Goal: Information Seeking & Learning: Learn about a topic

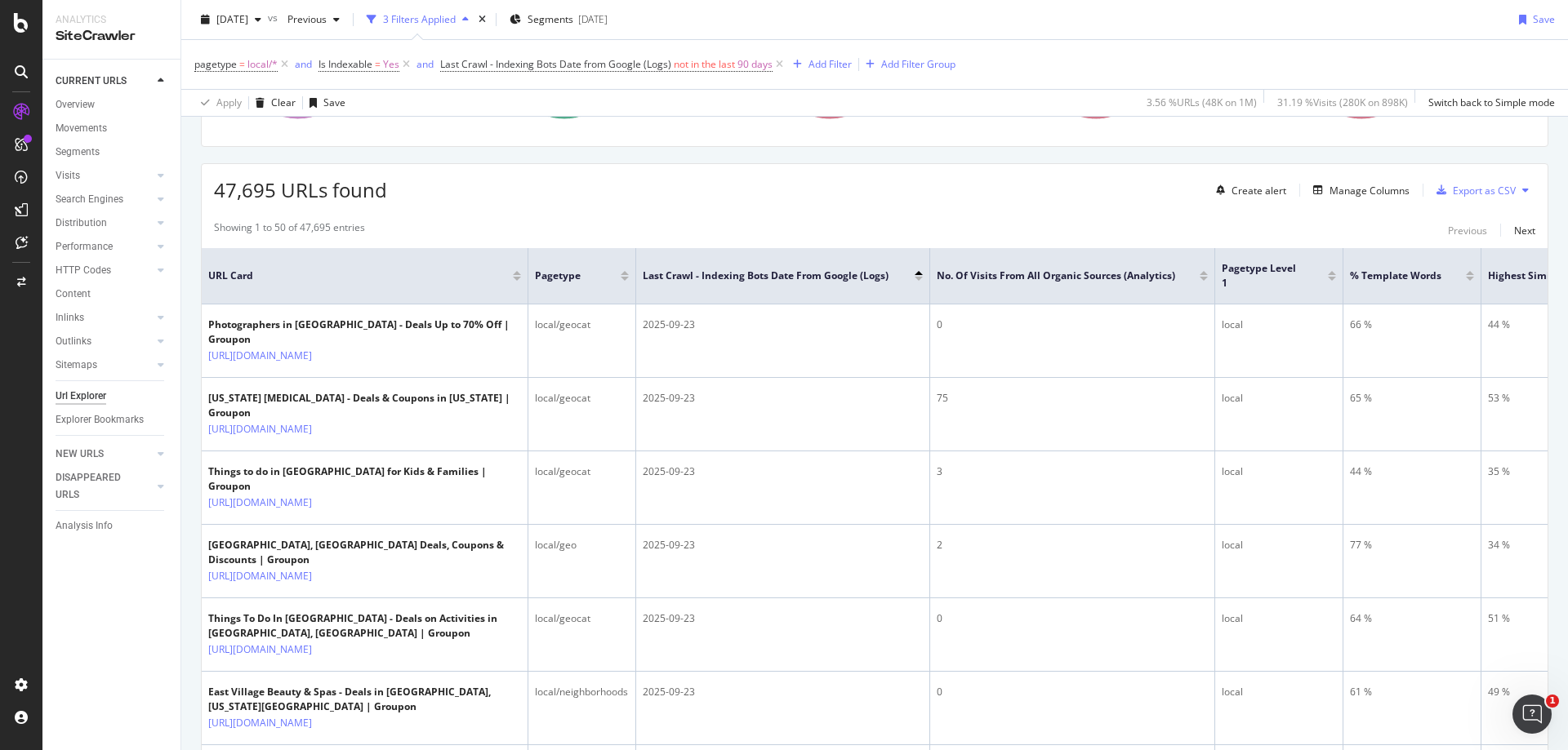
scroll to position [82, 0]
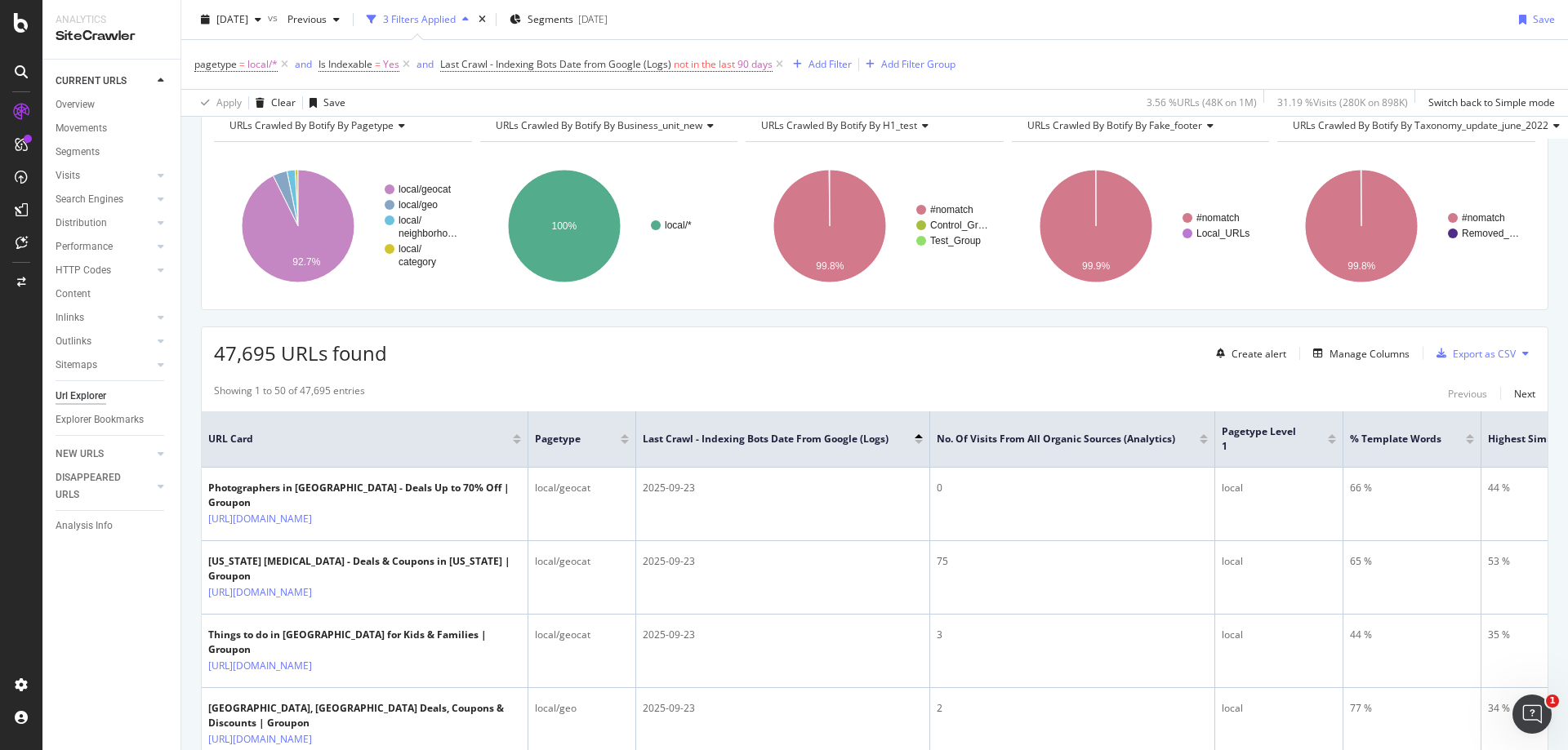
click at [921, 443] on div at bounding box center [919, 441] width 8 height 4
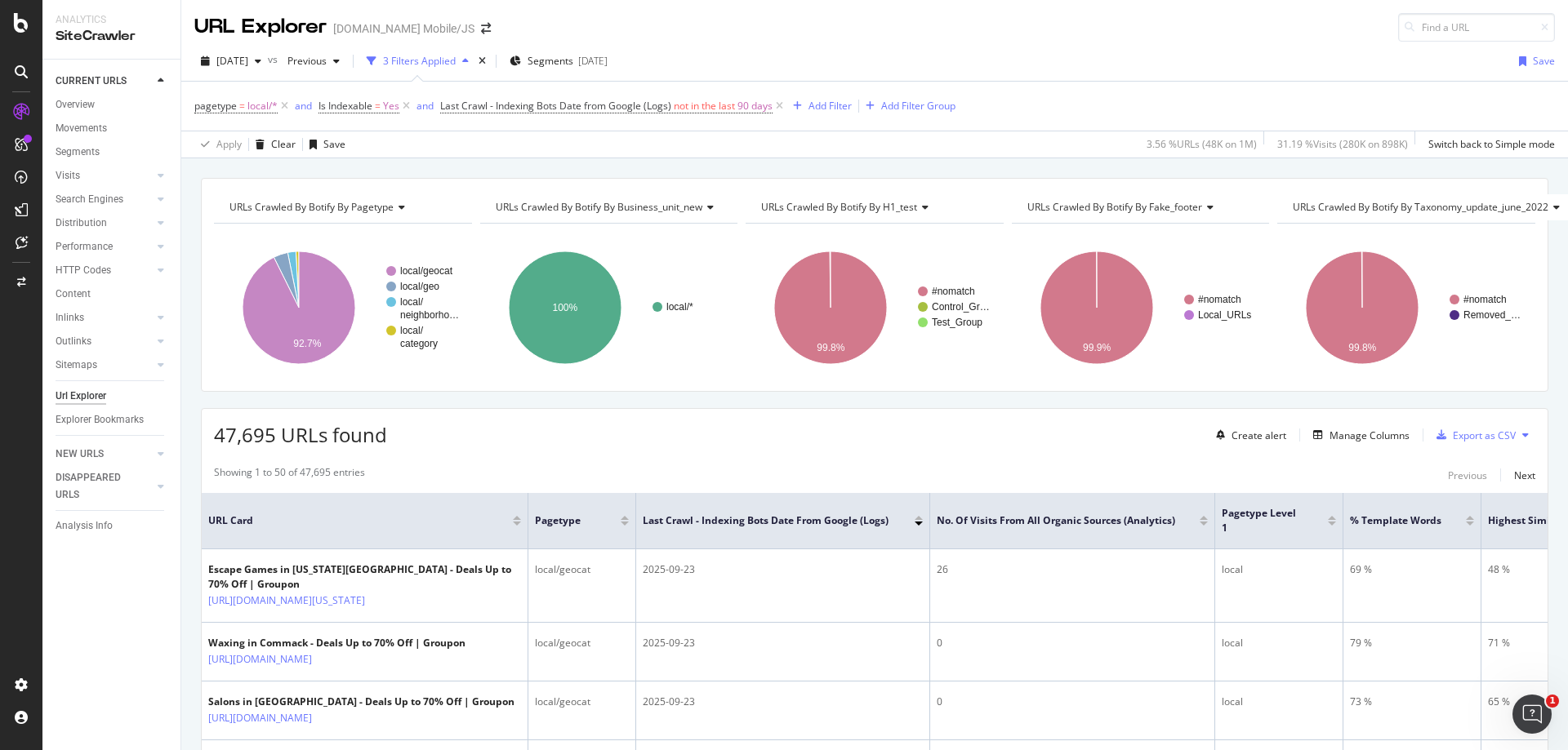
click at [918, 517] on div at bounding box center [919, 517] width 8 height 4
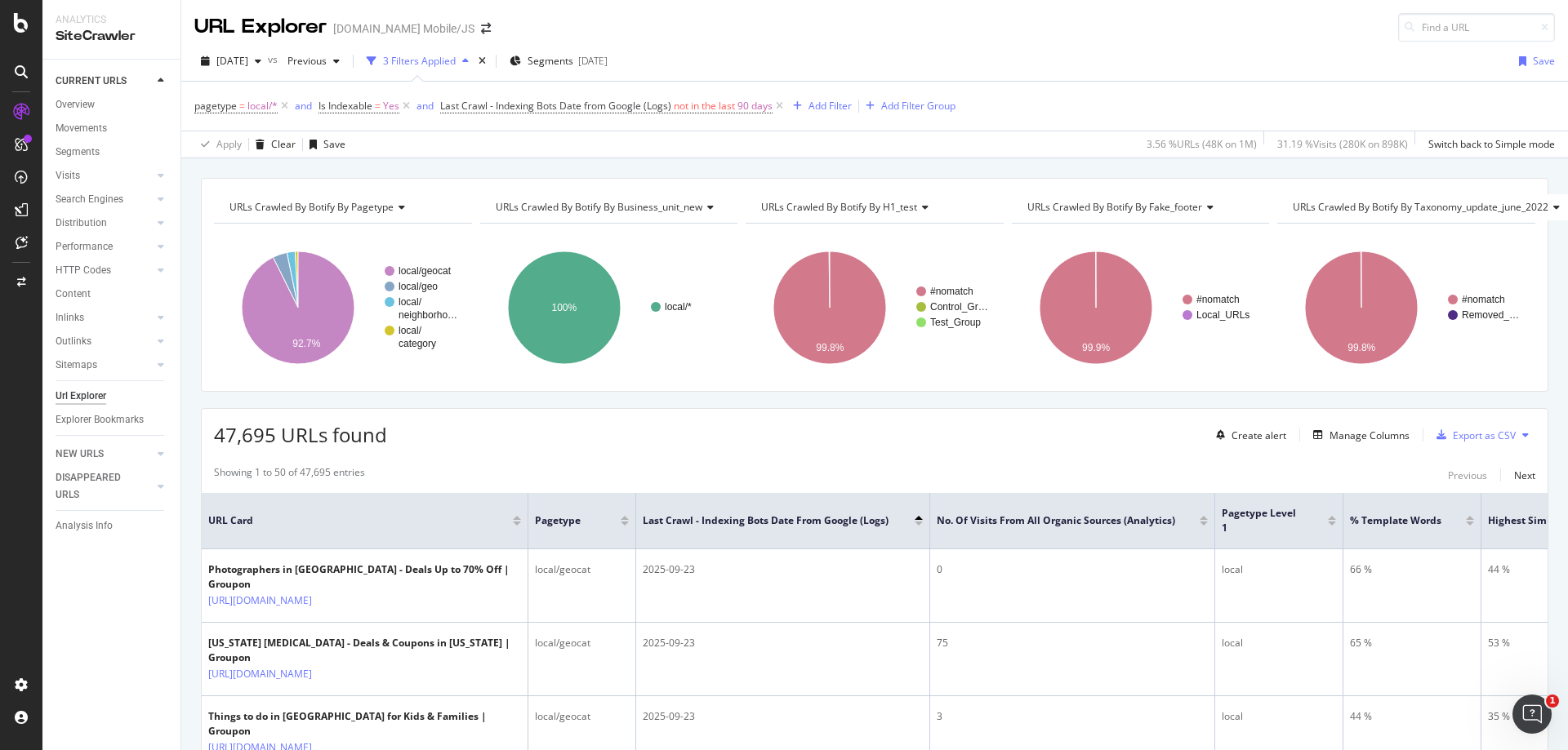
click at [918, 526] on div at bounding box center [919, 523] width 8 height 4
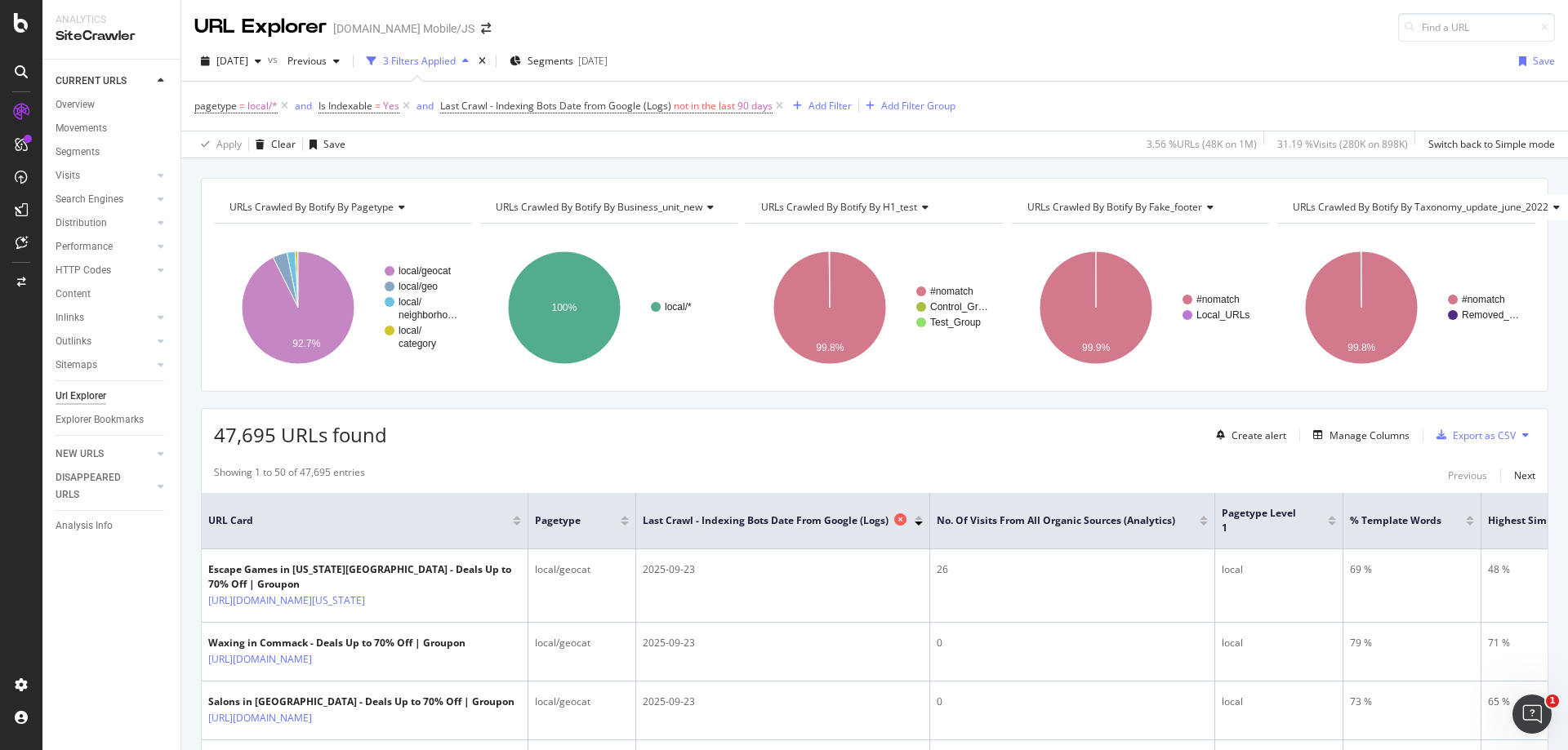
click at [846, 527] on span "Last Crawl - Indexing Bots Date from Google (Logs)" at bounding box center [767, 521] width 247 height 15
click at [922, 527] on div "Last Crawl - Indexing Bots Date from Google (Logs)" at bounding box center [783, 521] width 280 height 16
click at [918, 520] on div at bounding box center [919, 517] width 8 height 4
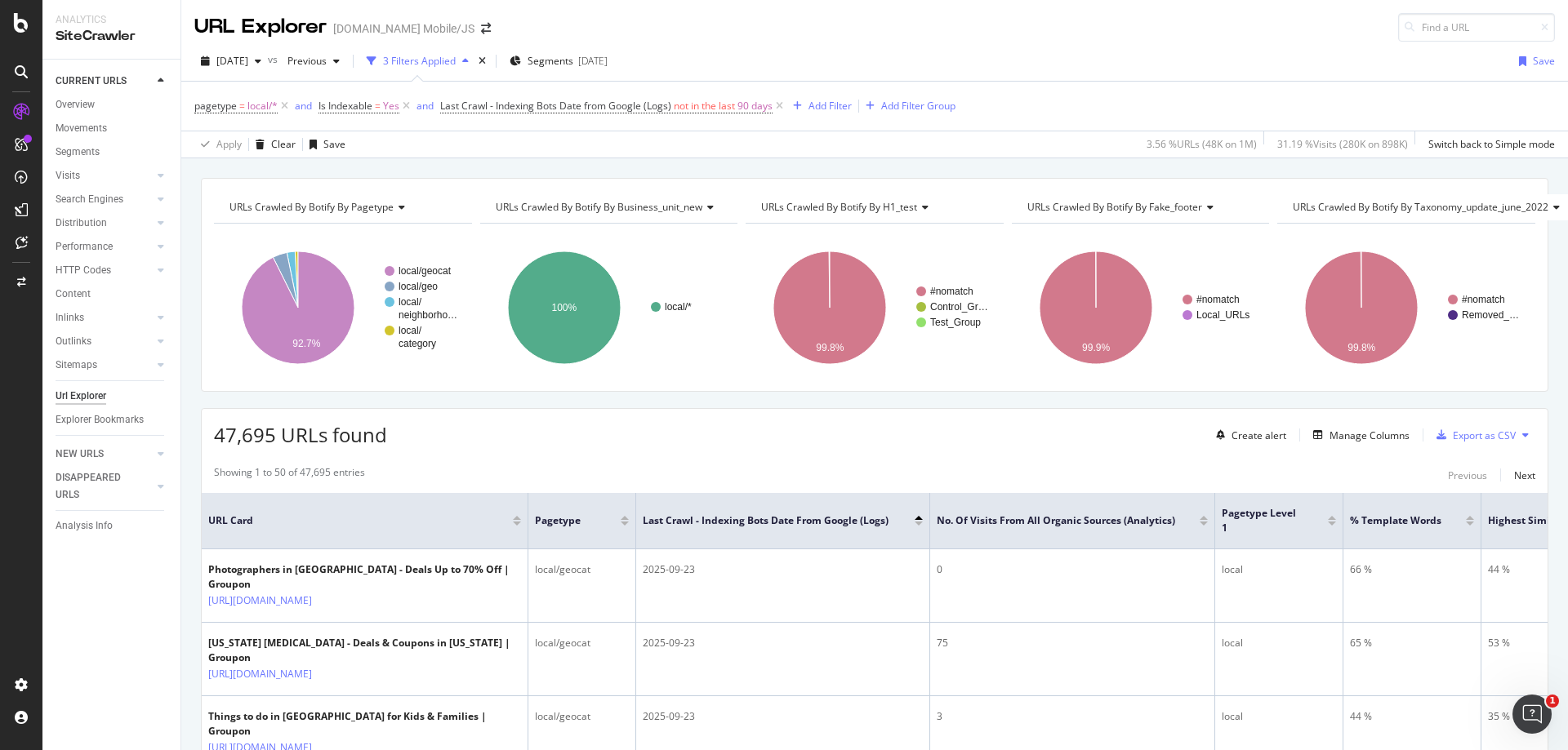
click at [918, 523] on div at bounding box center [919, 523] width 8 height 4
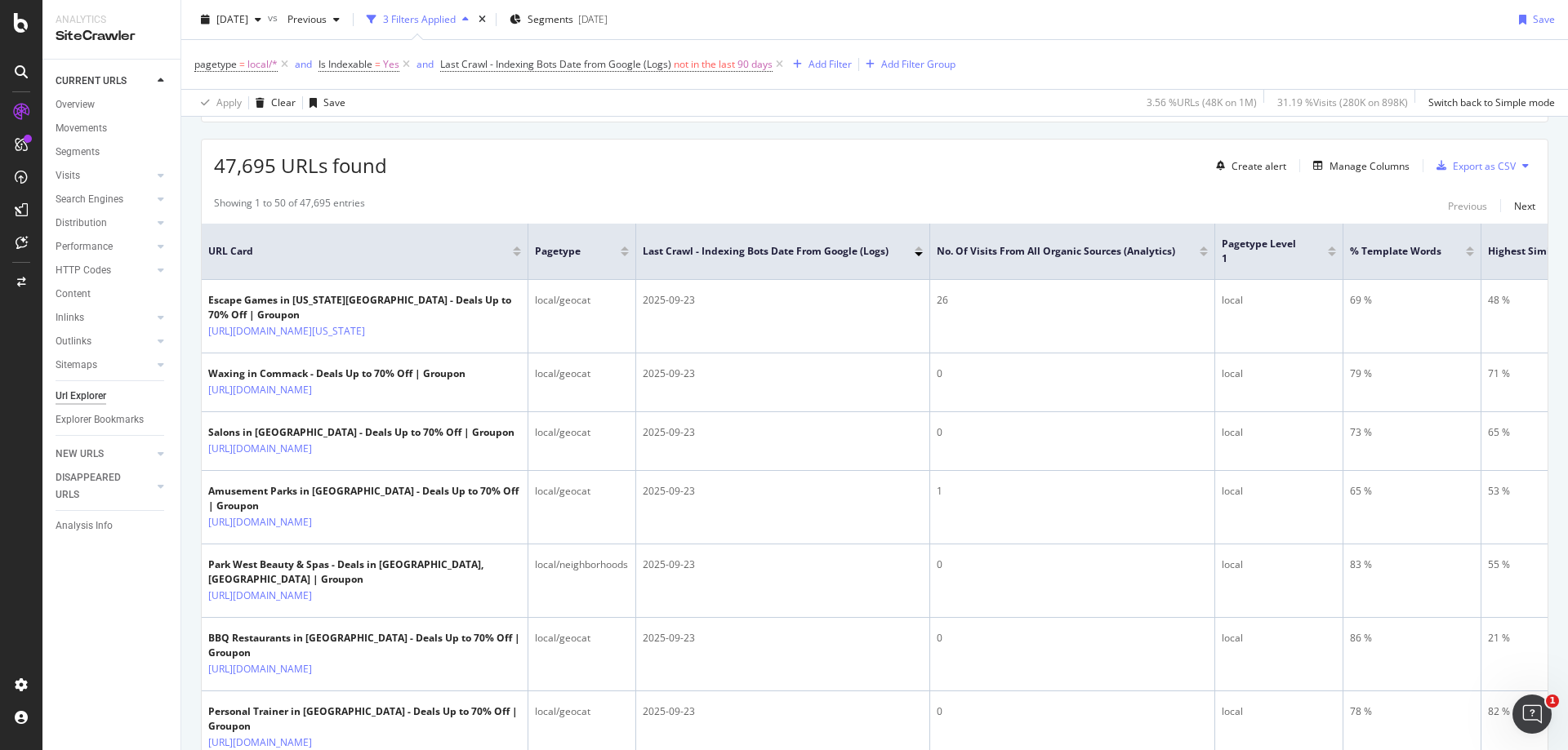
scroll to position [245, 0]
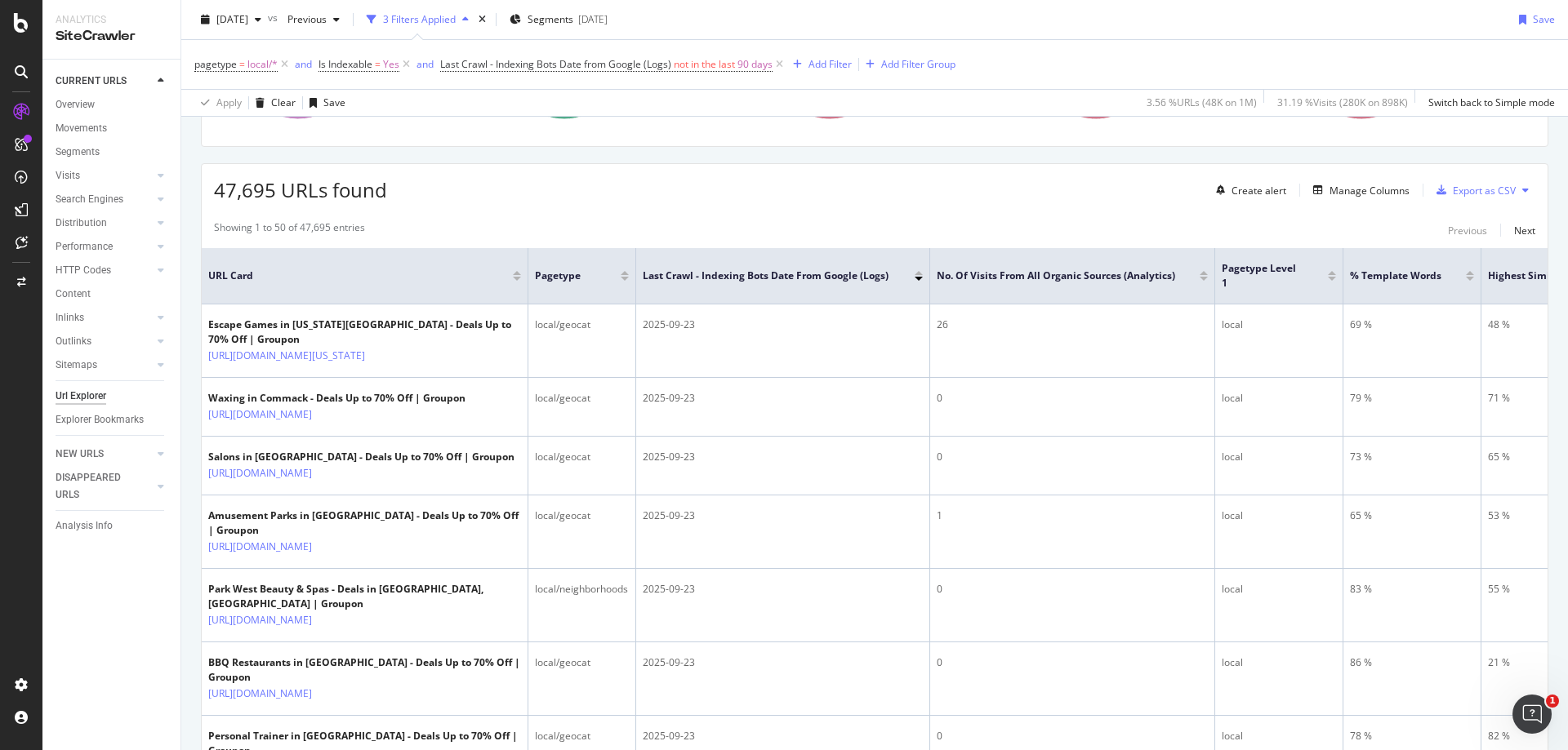
click at [1469, 276] on div at bounding box center [1471, 276] width 8 height 10
click at [1471, 271] on div at bounding box center [1471, 273] width 8 height 4
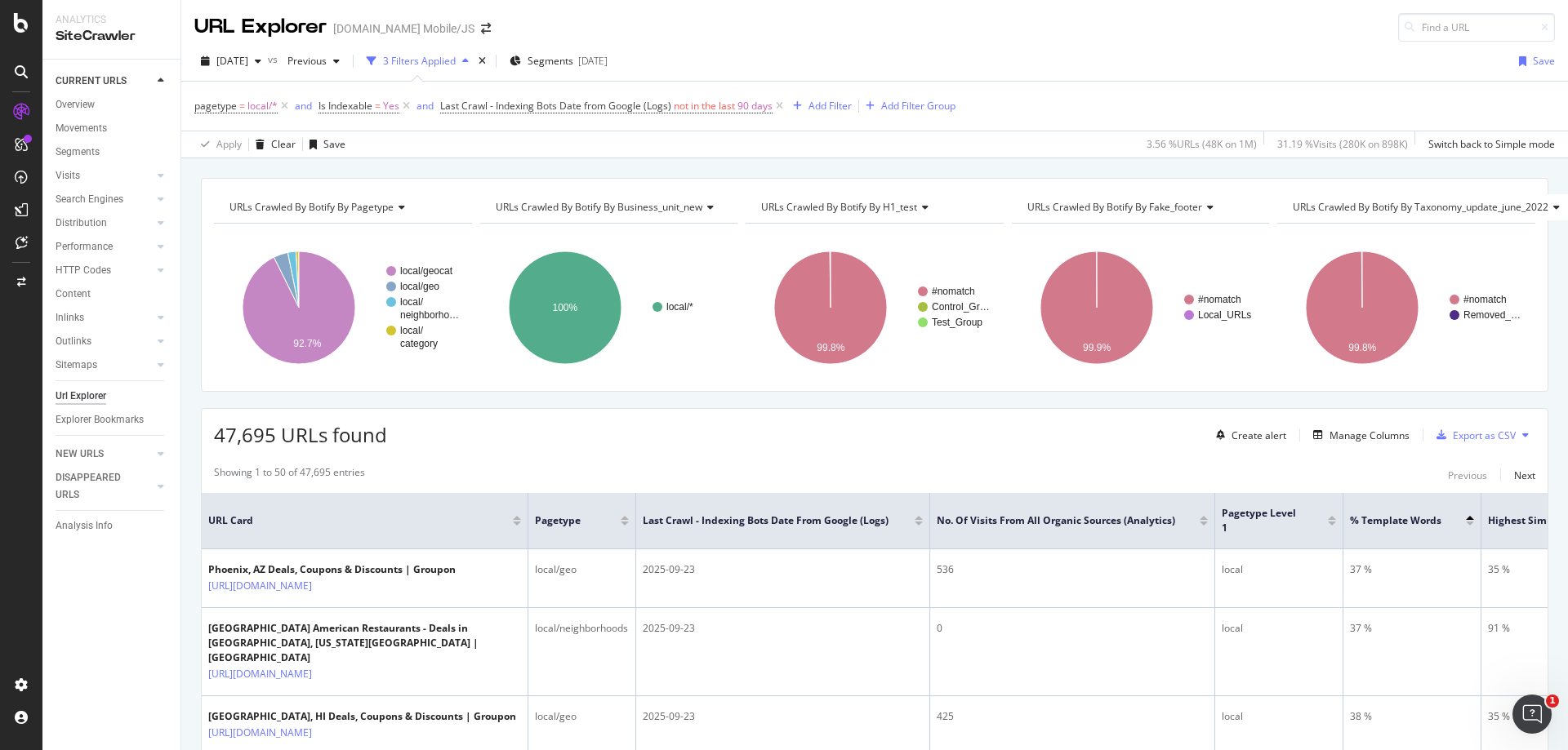
click at [1470, 523] on div at bounding box center [1471, 523] width 8 height 4
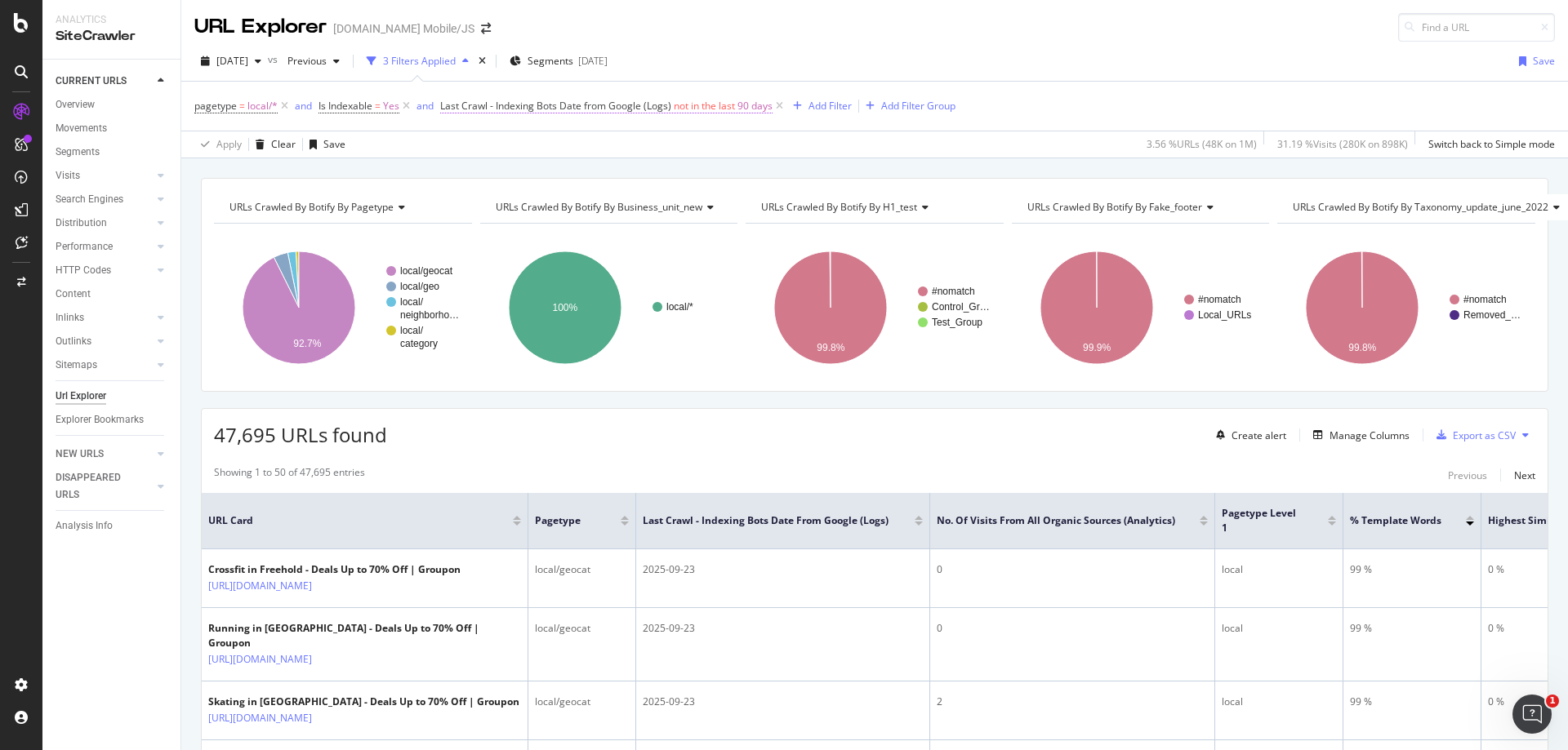
click at [693, 105] on span "not in the last" at bounding box center [704, 106] width 61 height 14
click at [524, 197] on icon at bounding box center [524, 197] width 11 height 10
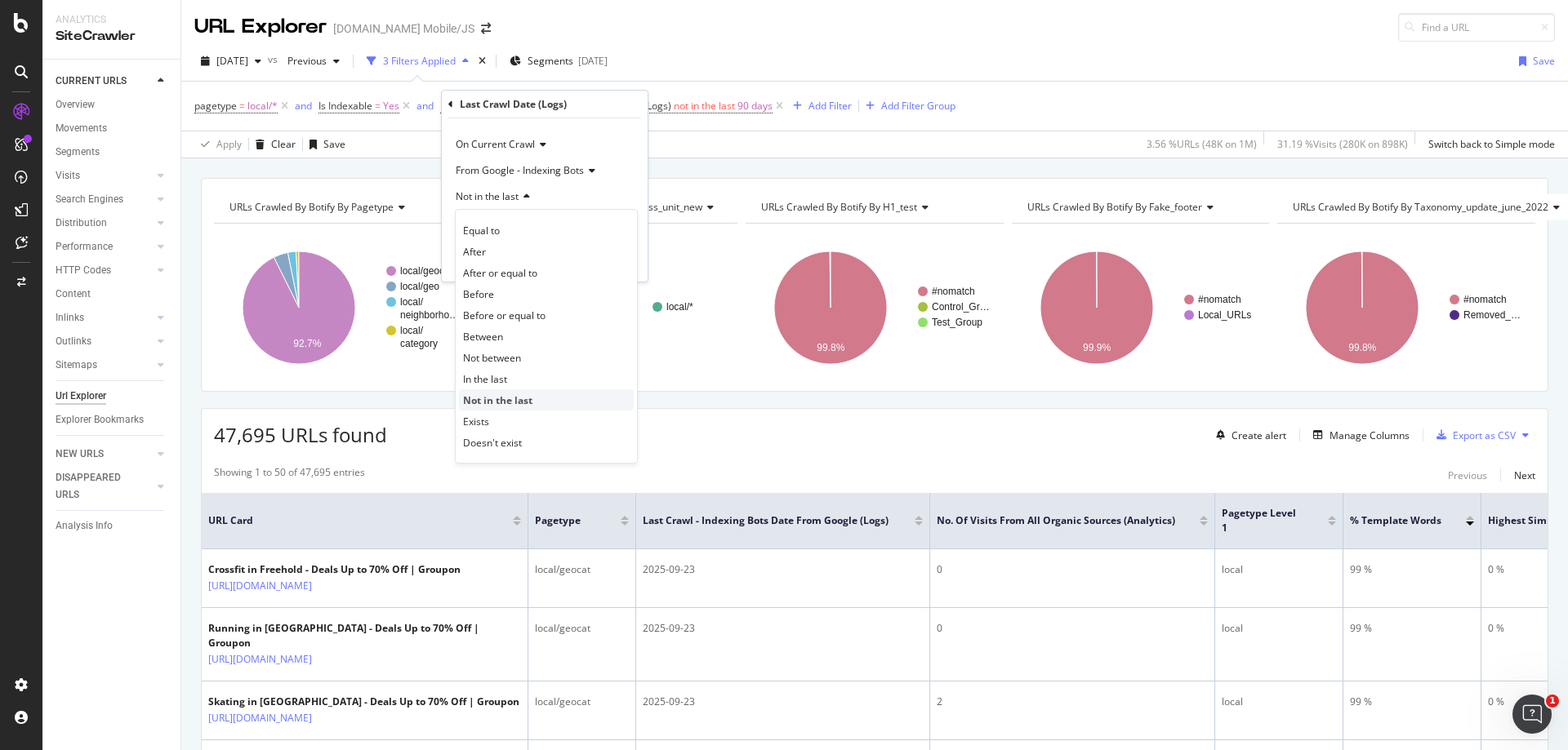
click at [486, 400] on span "Not in the last" at bounding box center [497, 400] width 70 height 14
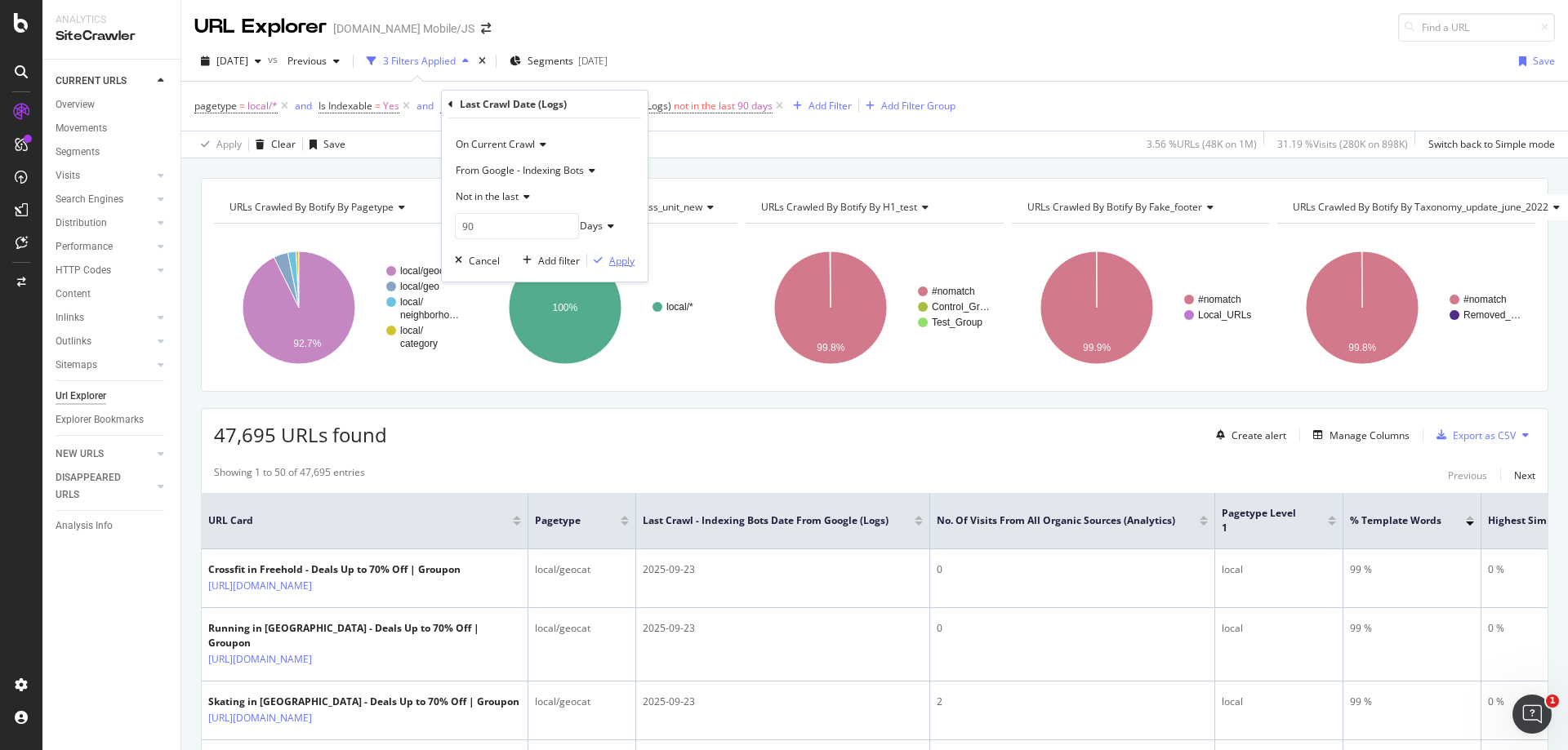
click at [614, 261] on div "Apply" at bounding box center [622, 260] width 25 height 14
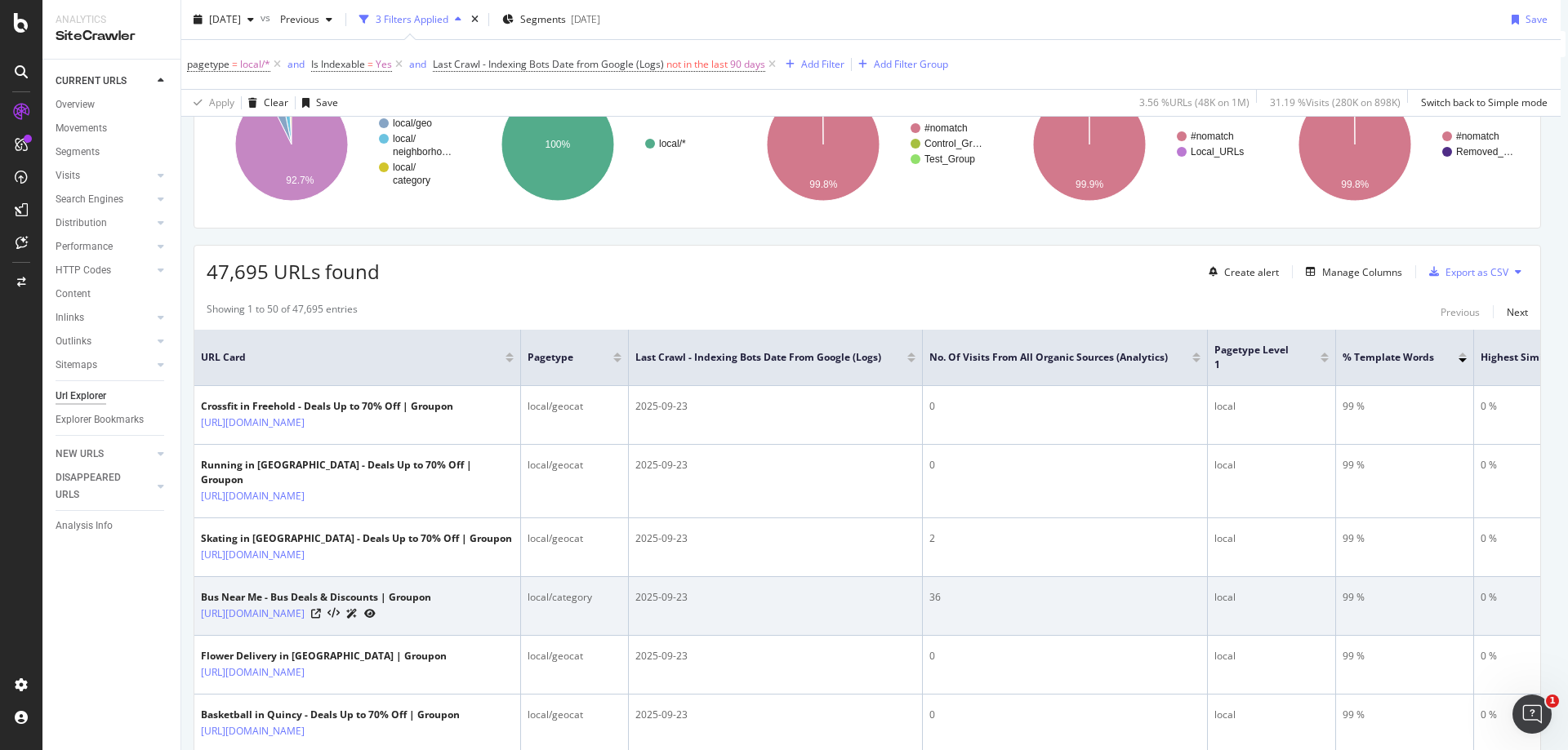
scroll to position [245, 11]
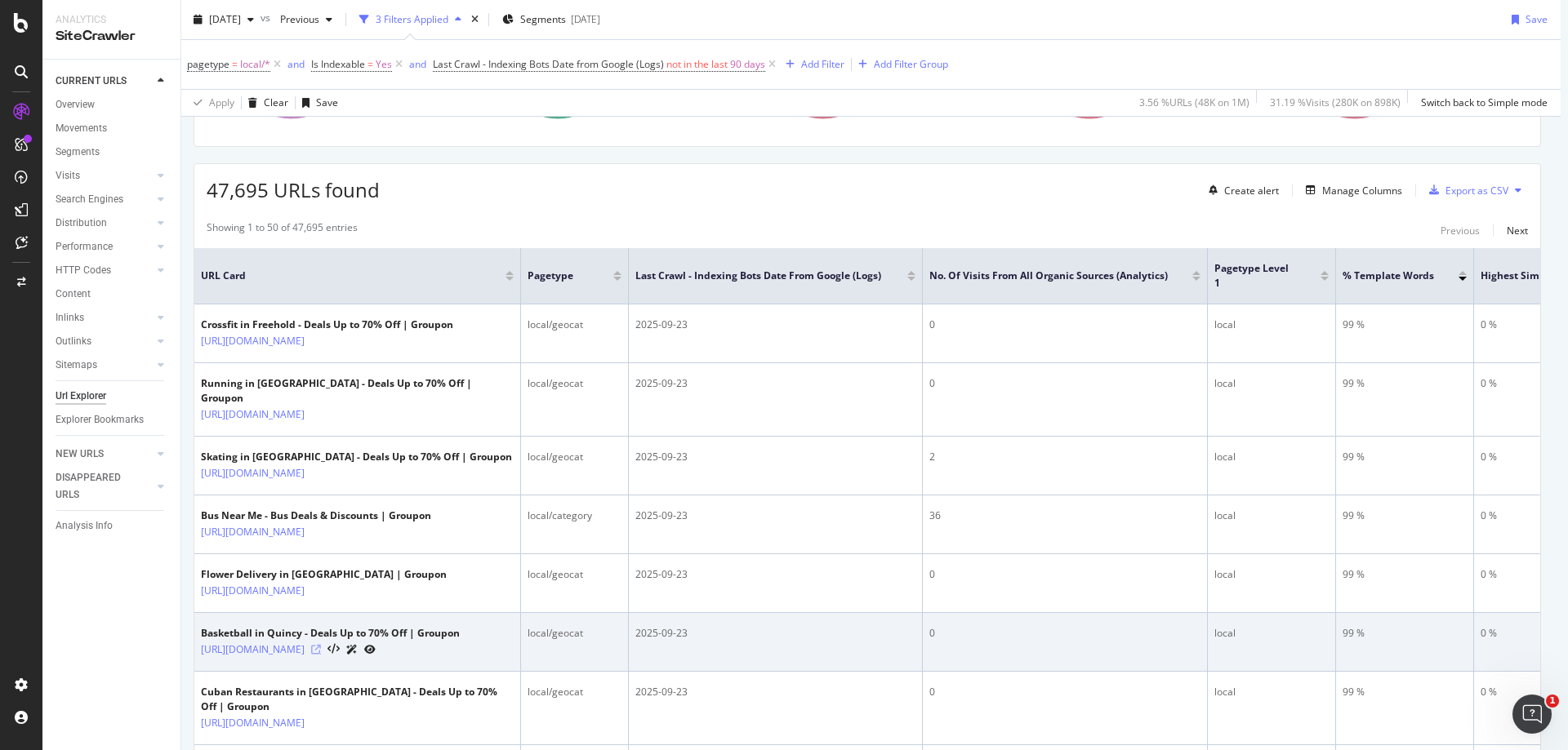
click at [321, 655] on icon at bounding box center [316, 650] width 10 height 10
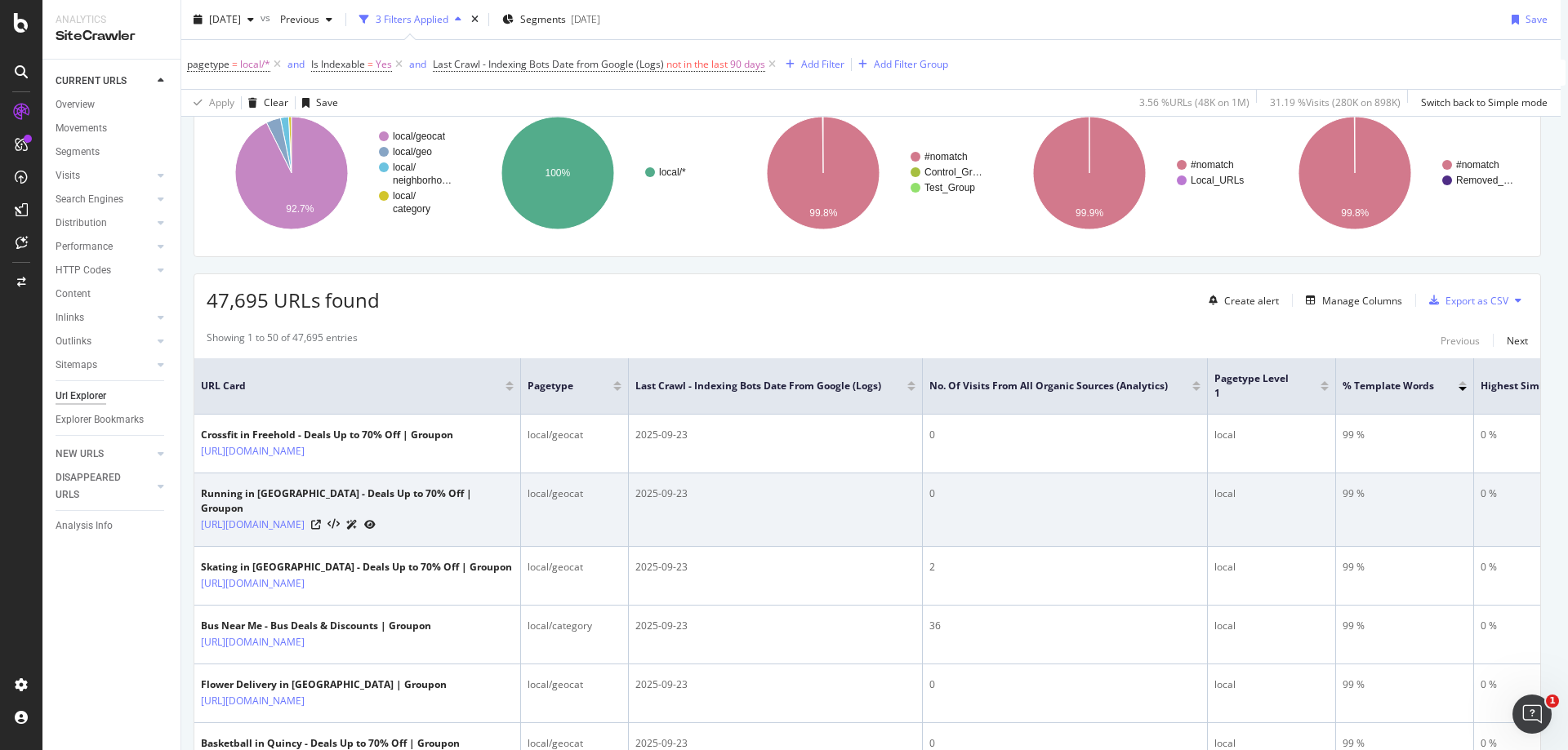
scroll to position [163, 11]
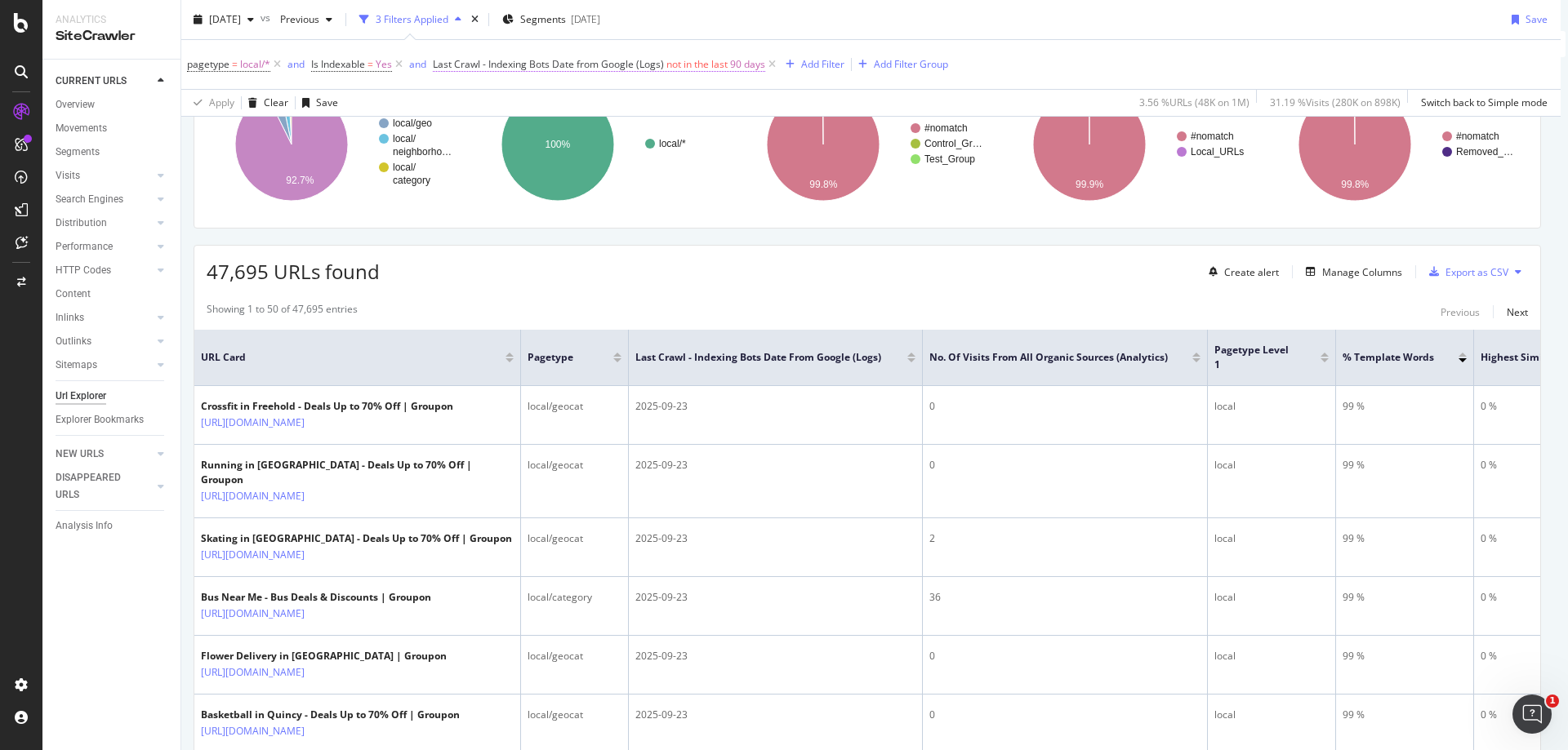
click at [734, 66] on span "90 days" at bounding box center [747, 65] width 35 height 23
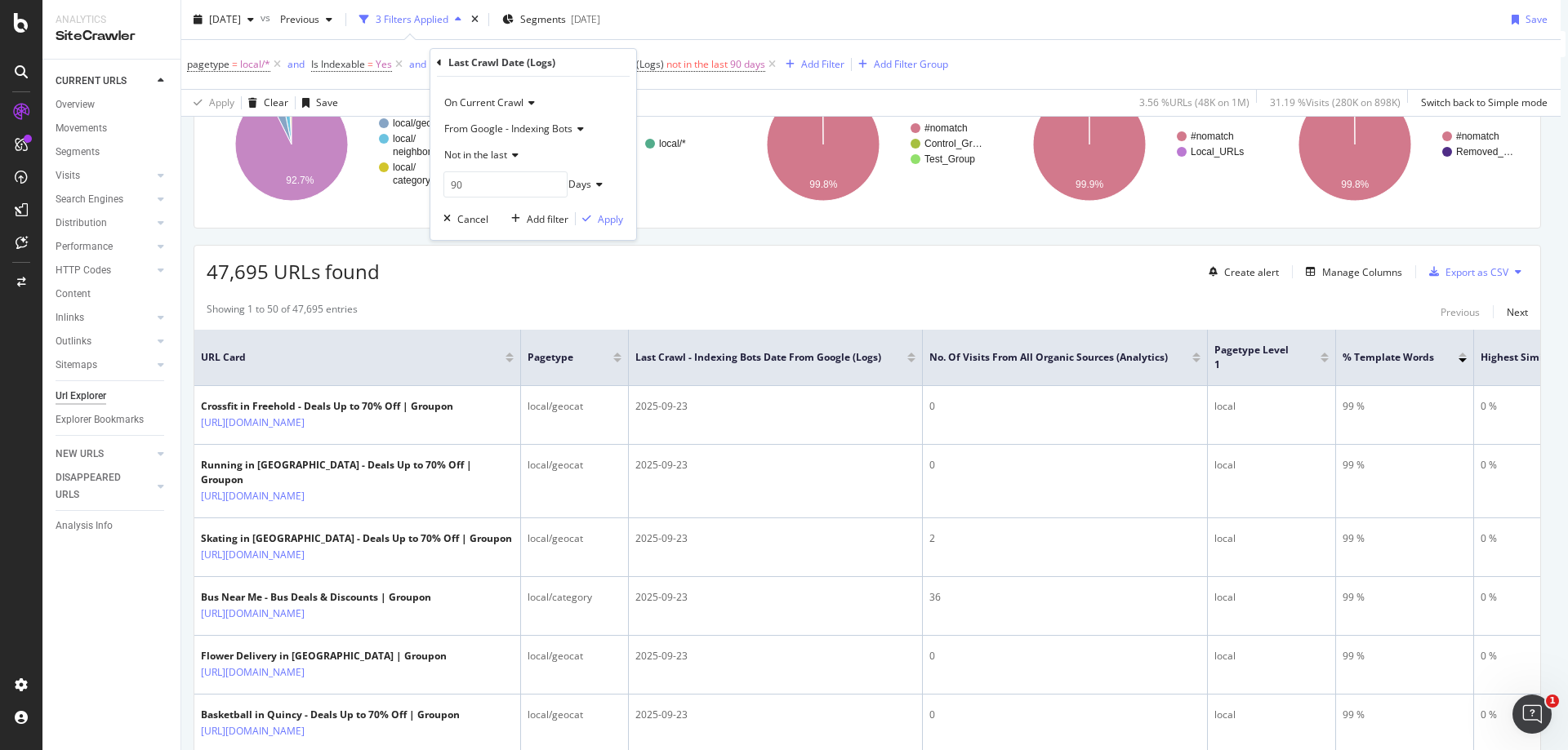
click at [524, 126] on span "From Google - Indexing Bots" at bounding box center [508, 129] width 129 height 14
click at [520, 157] on span "From Google - Indexing Bots" at bounding box center [519, 162] width 136 height 14
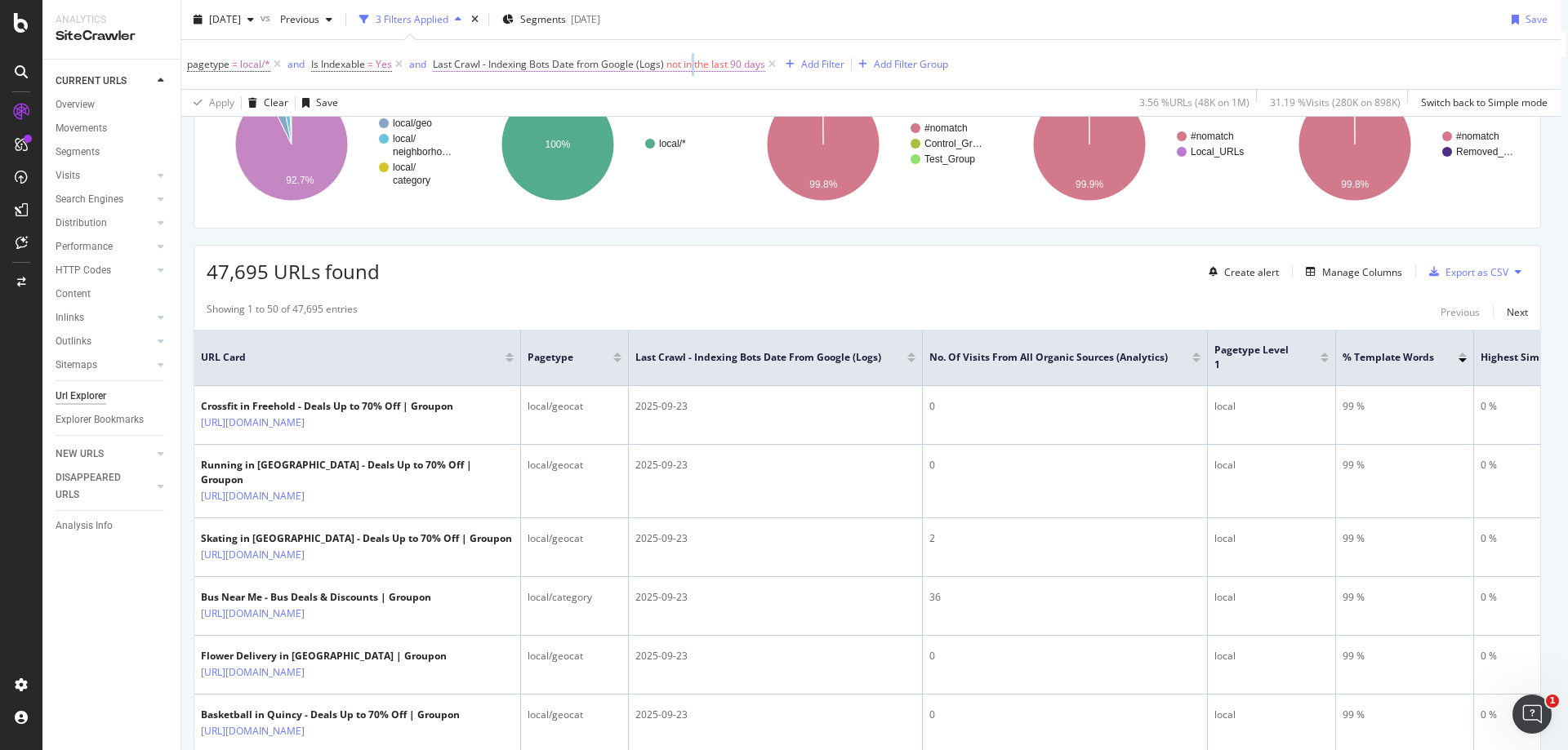
click at [690, 66] on span "not in the last" at bounding box center [697, 64] width 61 height 14
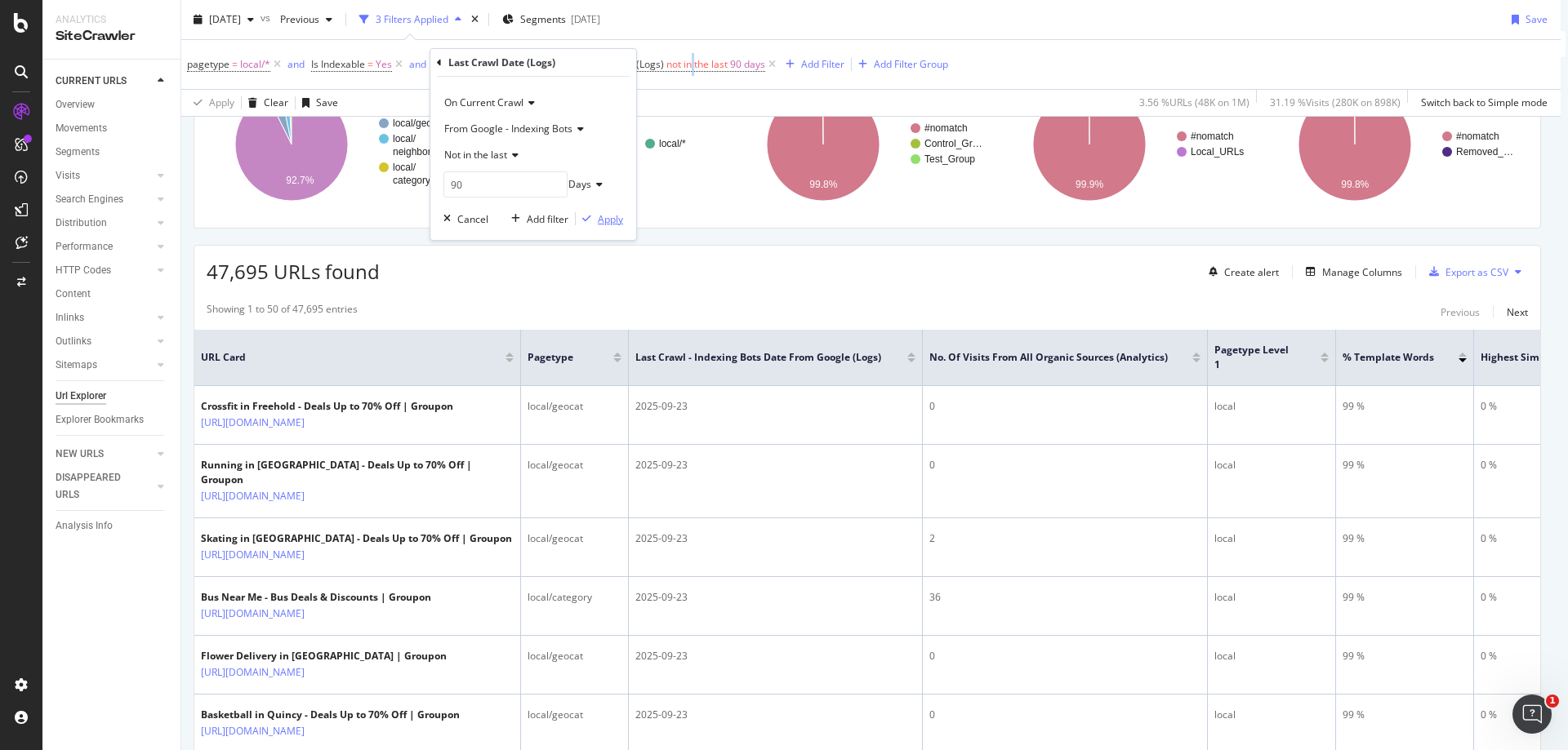
click at [596, 220] on div "button" at bounding box center [587, 219] width 22 height 10
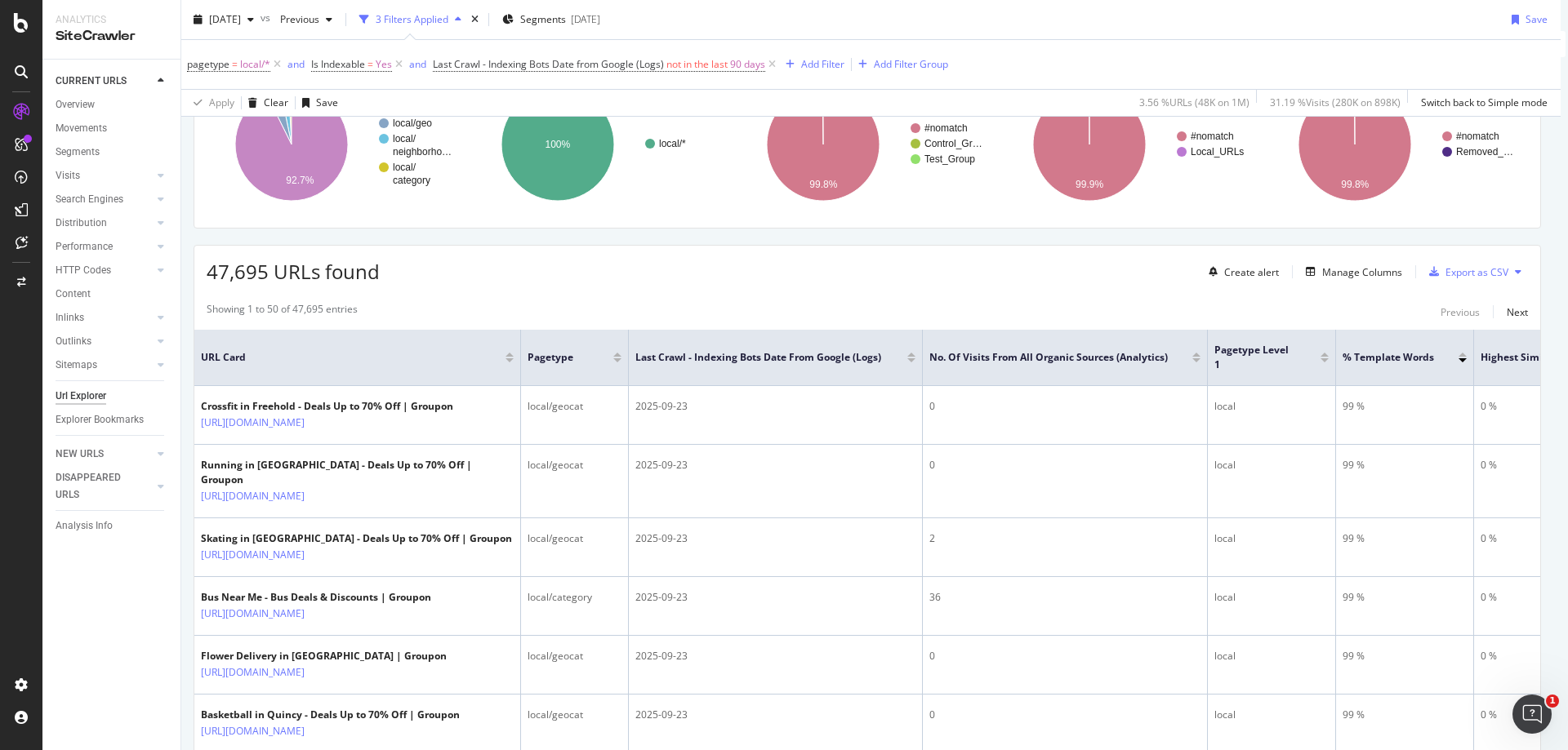
click at [983, 57] on div "pagetype = local/* and Is Indexable = Yes and Last Crawl - Indexing Bots Date f…" at bounding box center [867, 65] width 1361 height 49
click at [254, 19] on icon "button" at bounding box center [251, 20] width 7 height 10
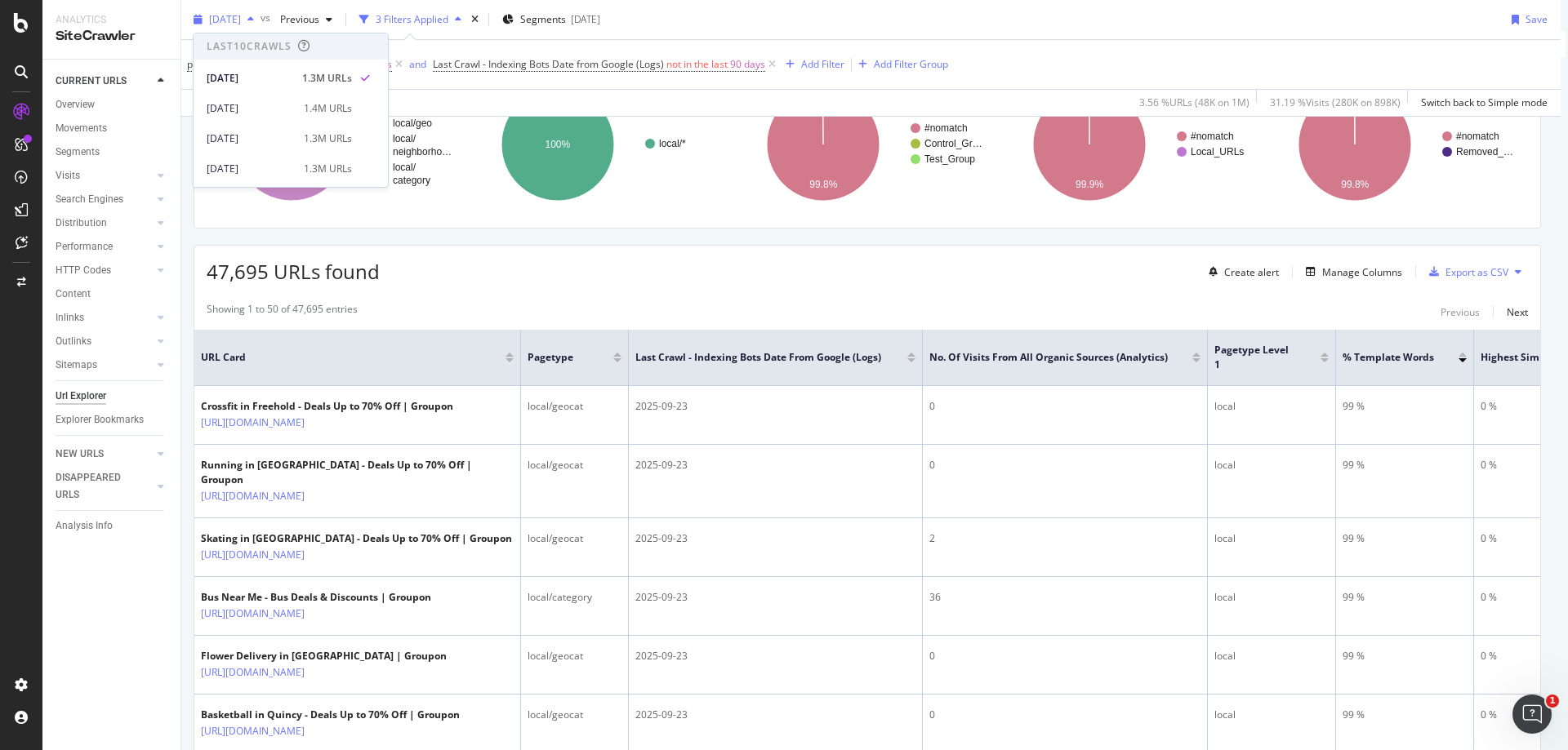
click at [254, 19] on icon "button" at bounding box center [251, 20] width 7 height 10
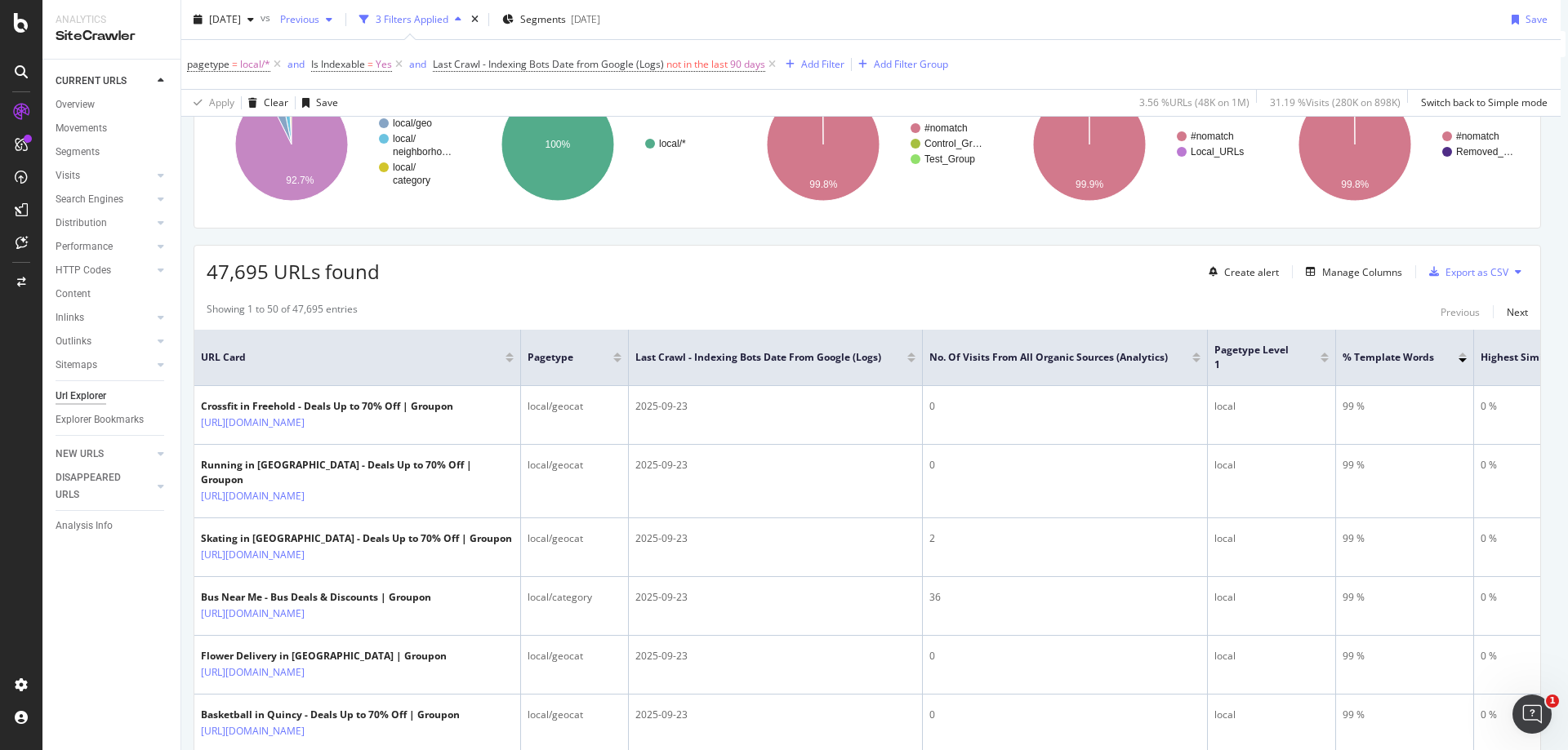
click at [319, 20] on span "Previous" at bounding box center [297, 19] width 46 height 14
click at [351, 77] on div "[DATE]" at bounding box center [349, 79] width 88 height 15
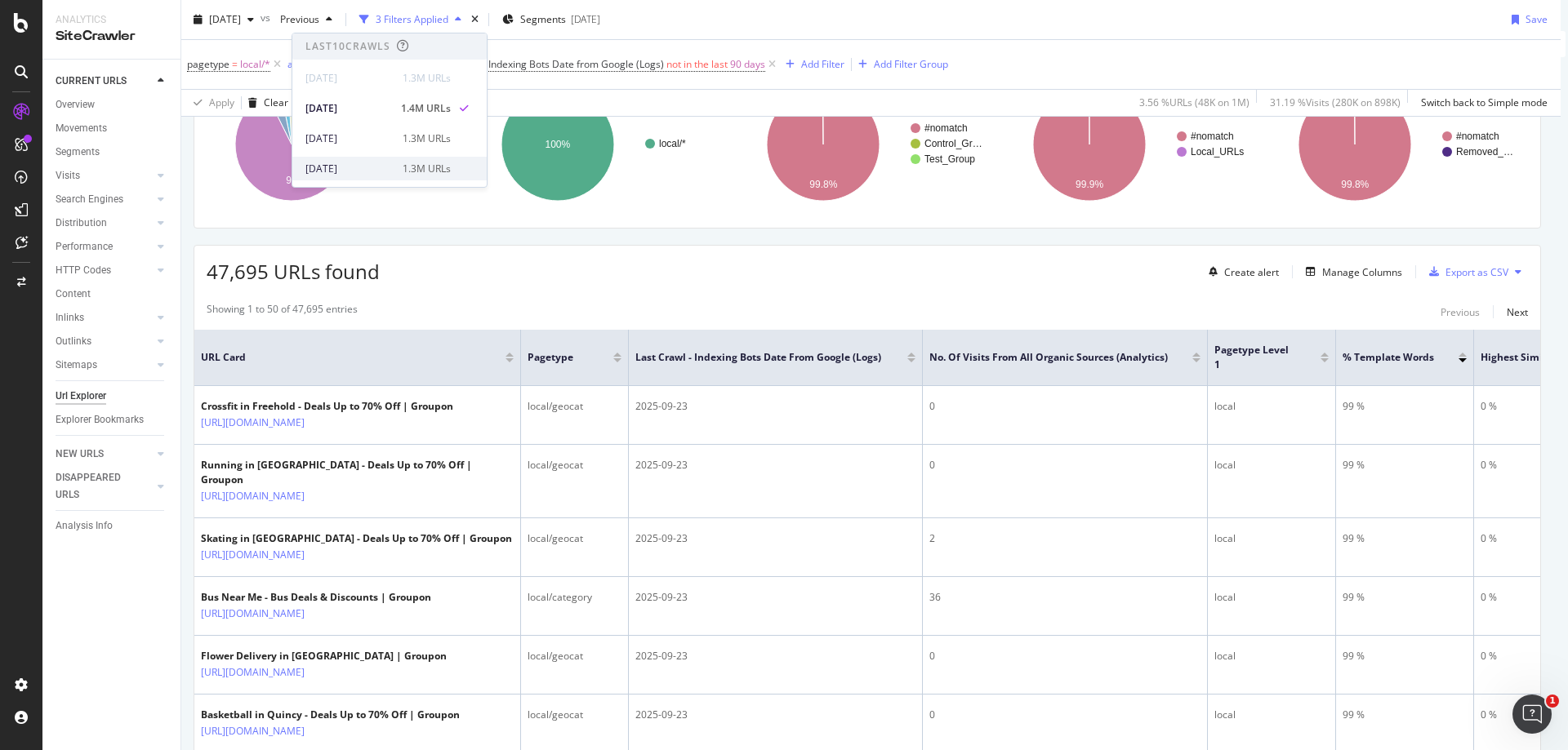
click at [451, 173] on div "1.3M URLs" at bounding box center [427, 169] width 48 height 15
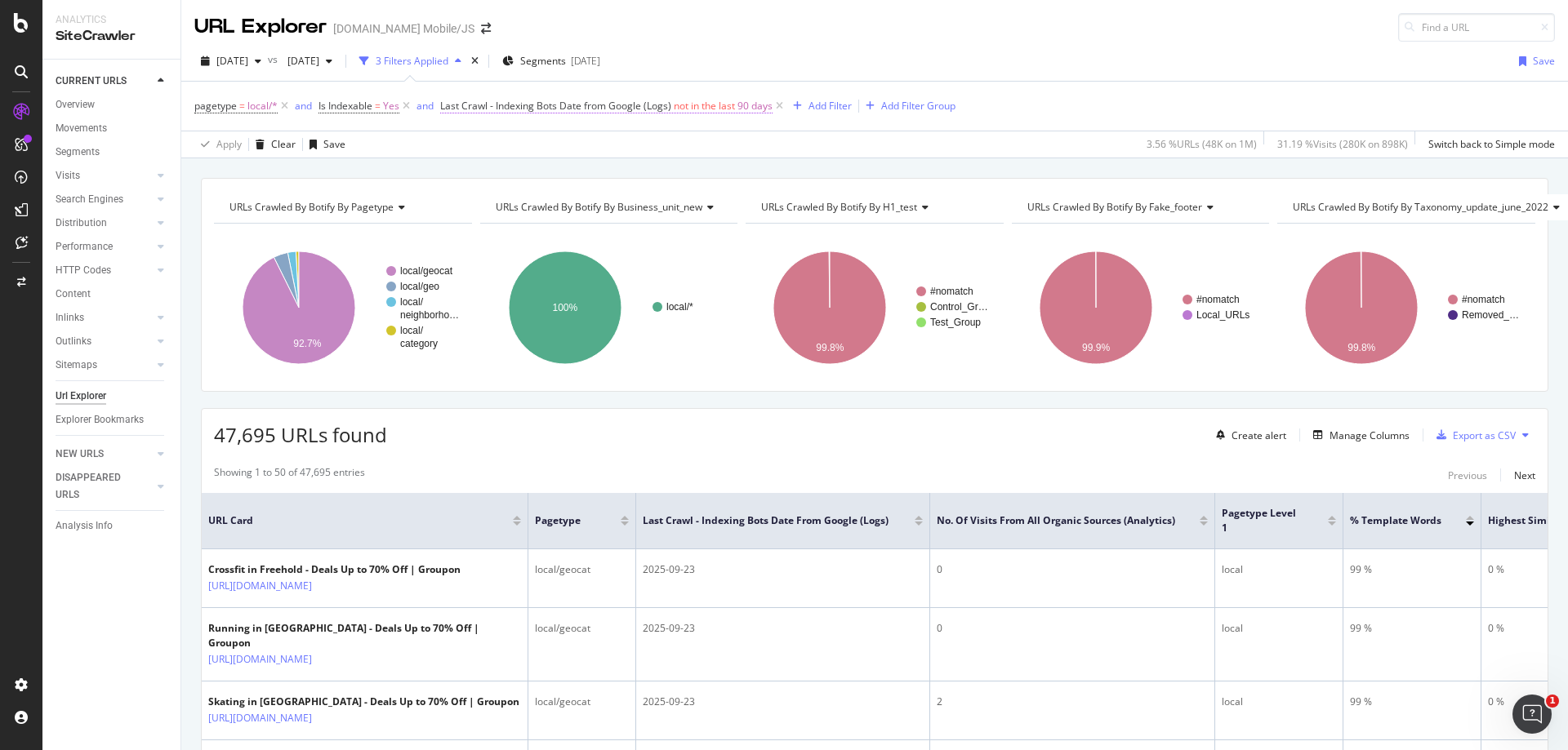
click at [616, 104] on span "Last Crawl - Indexing Bots Date from Google (Logs)" at bounding box center [555, 106] width 231 height 14
click at [530, 199] on icon at bounding box center [524, 197] width 11 height 10
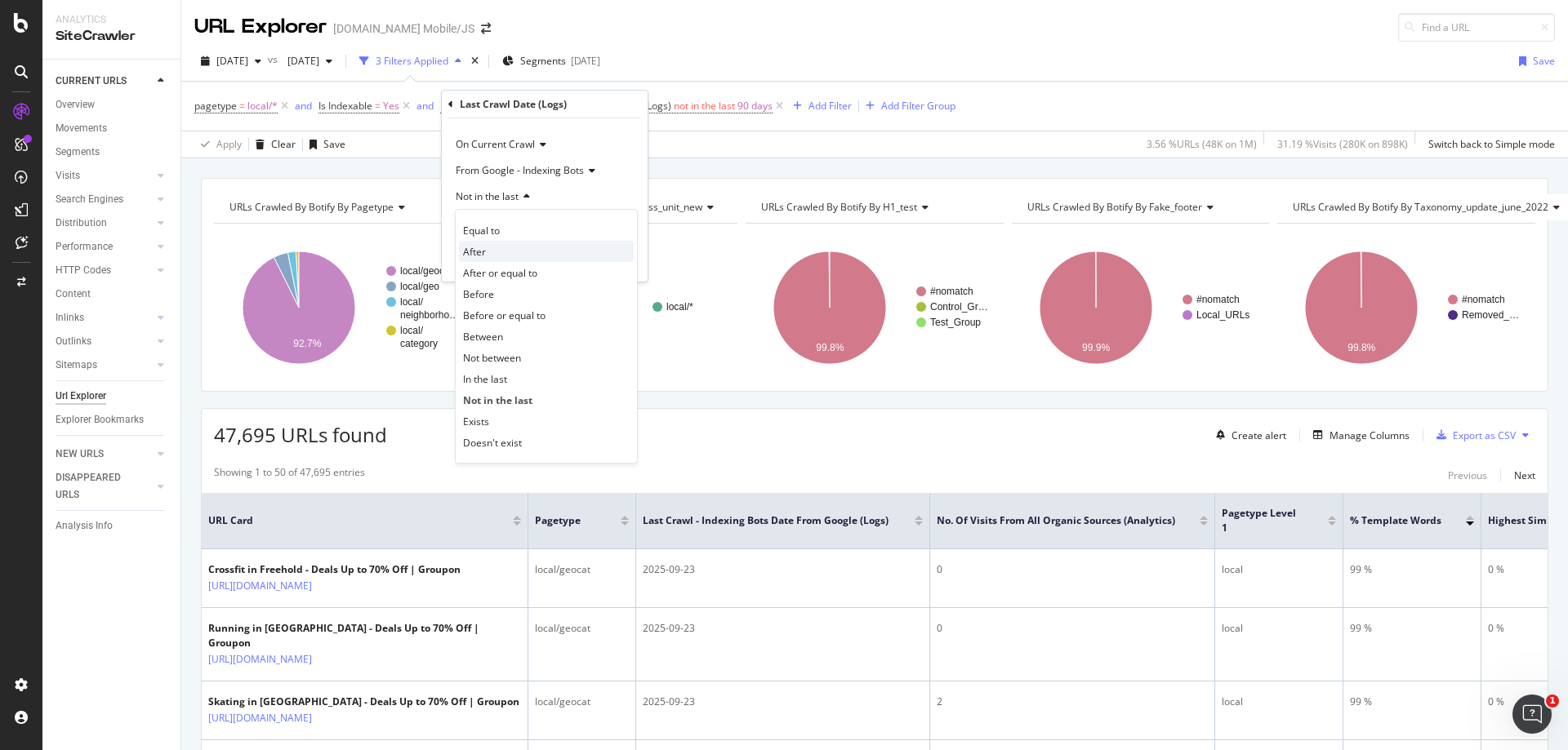
click at [523, 249] on div "After" at bounding box center [546, 251] width 174 height 21
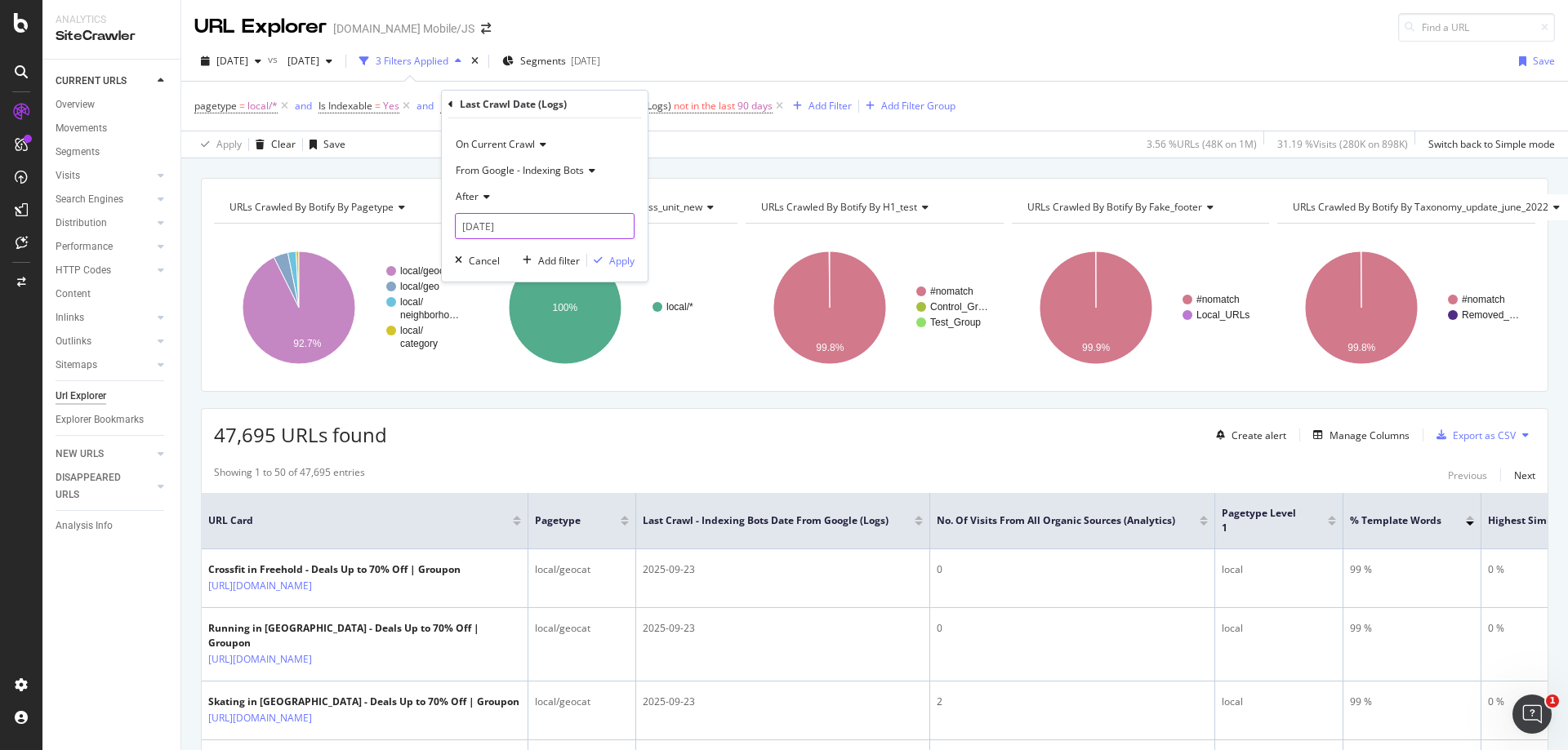
click at [525, 233] on input "[DATE]" at bounding box center [544, 226] width 179 height 26
click at [488, 258] on link at bounding box center [490, 254] width 12 height 28
click at [487, 201] on icon at bounding box center [484, 197] width 11 height 10
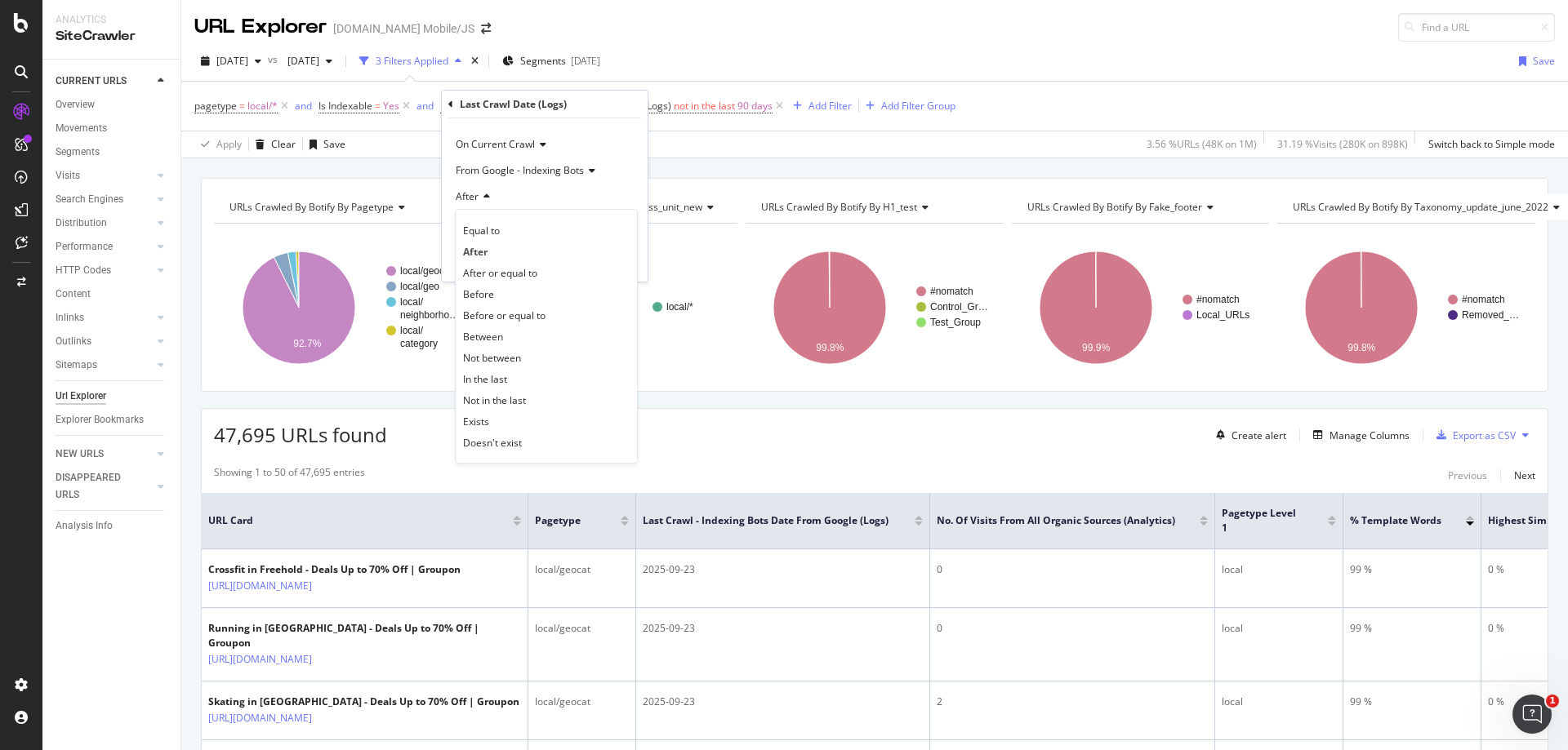
click at [487, 201] on icon at bounding box center [484, 197] width 11 height 10
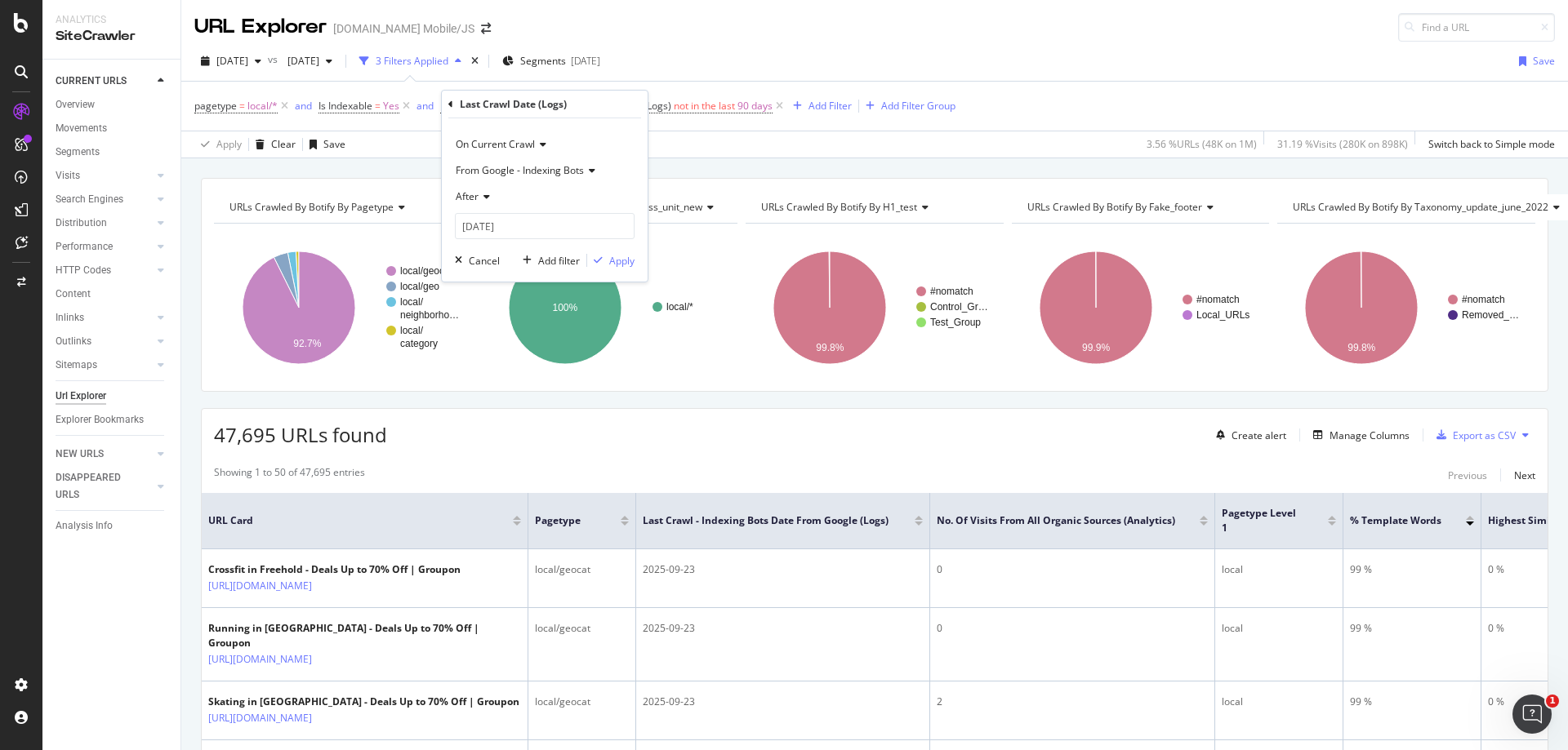
click at [487, 201] on icon at bounding box center [484, 197] width 11 height 10
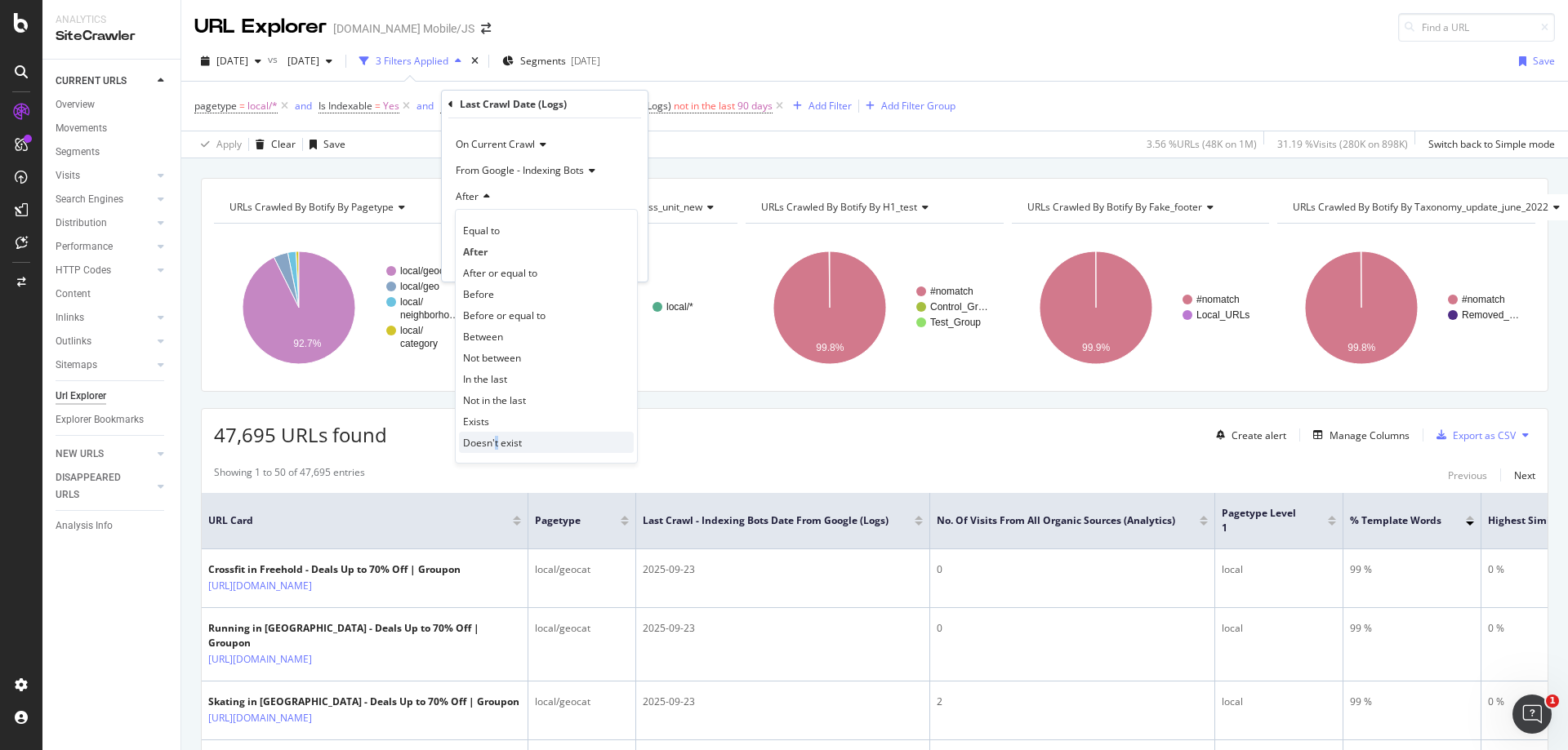
click at [500, 448] on span "Doesn't exist" at bounding box center [492, 442] width 59 height 14
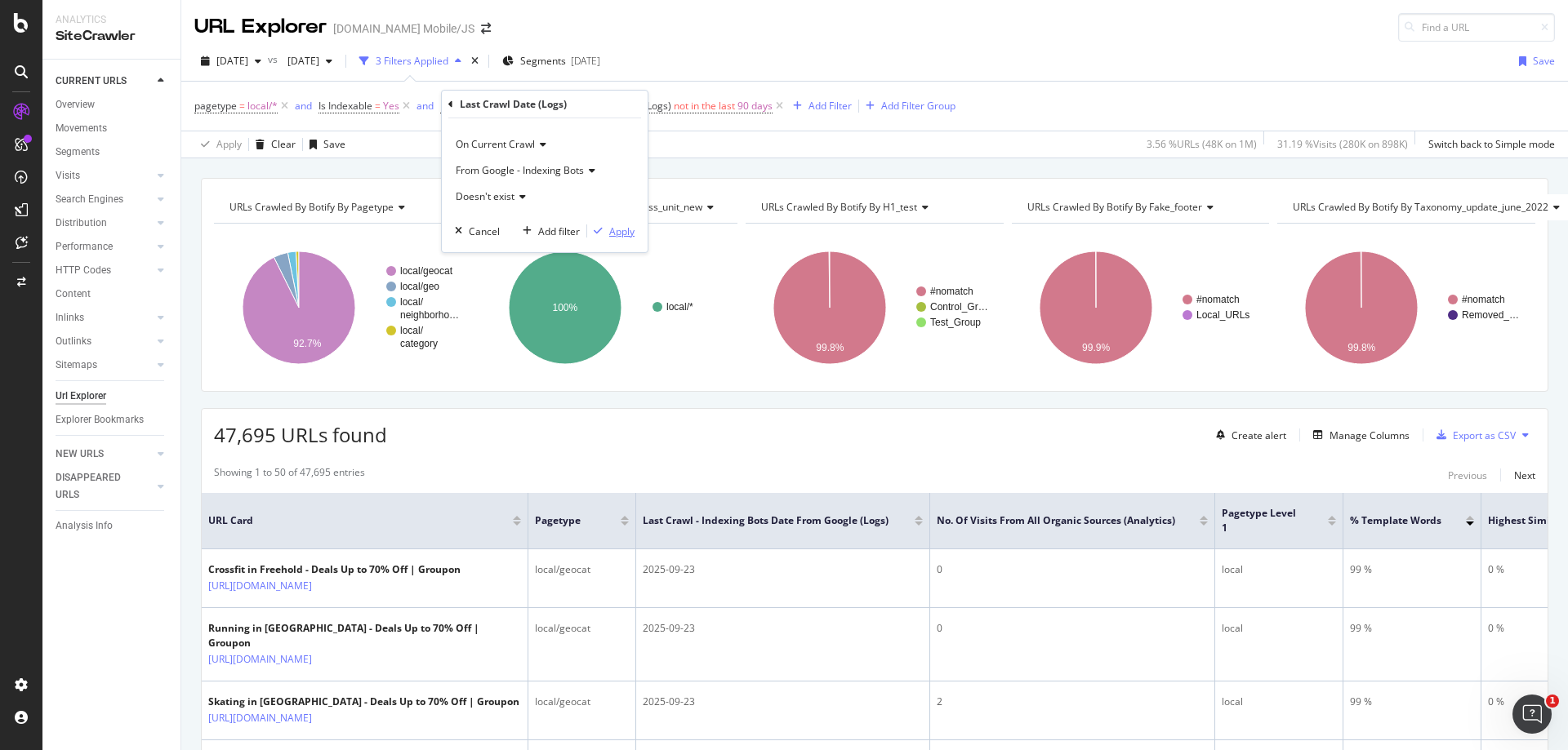
click at [606, 229] on div "button" at bounding box center [598, 231] width 22 height 10
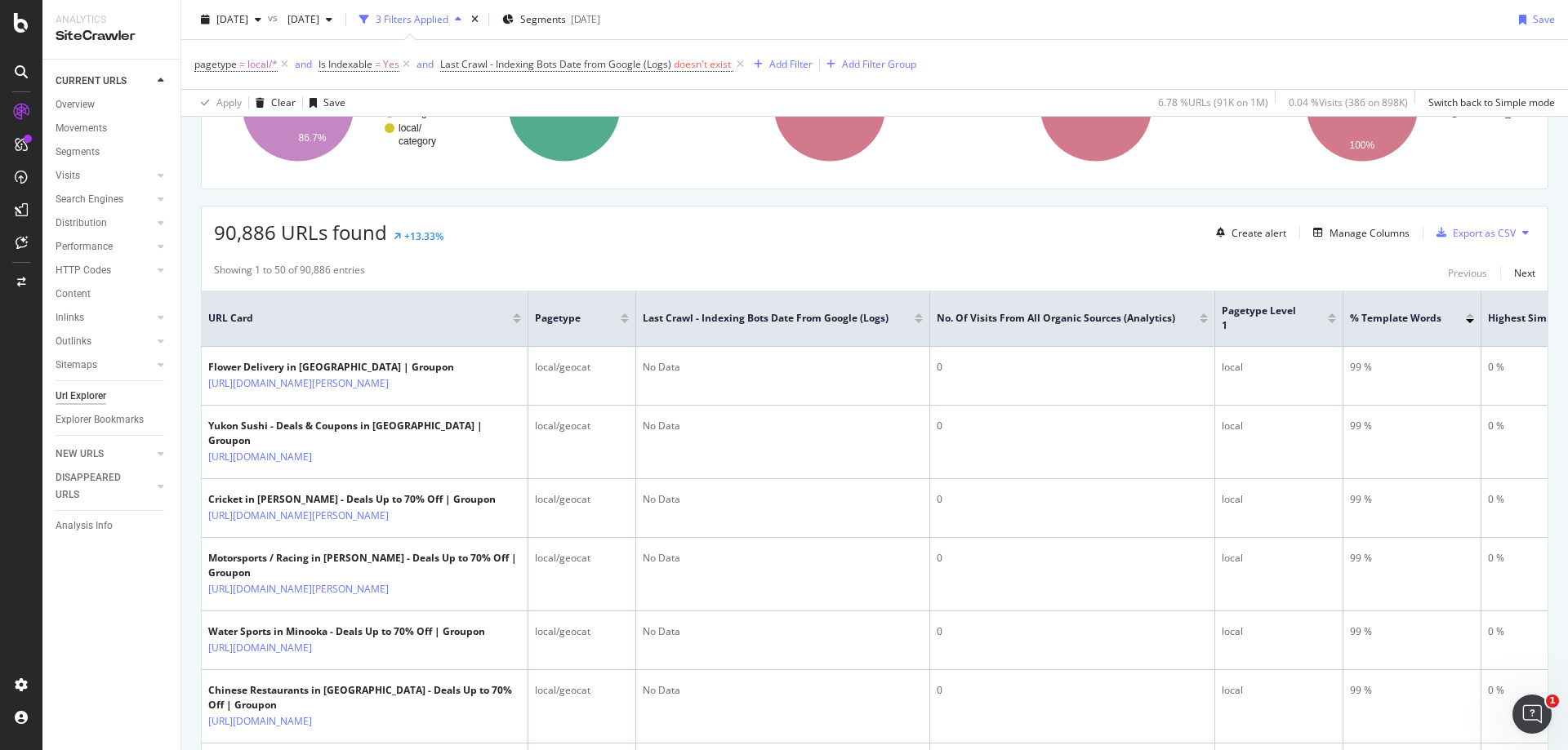
scroll to position [163, 0]
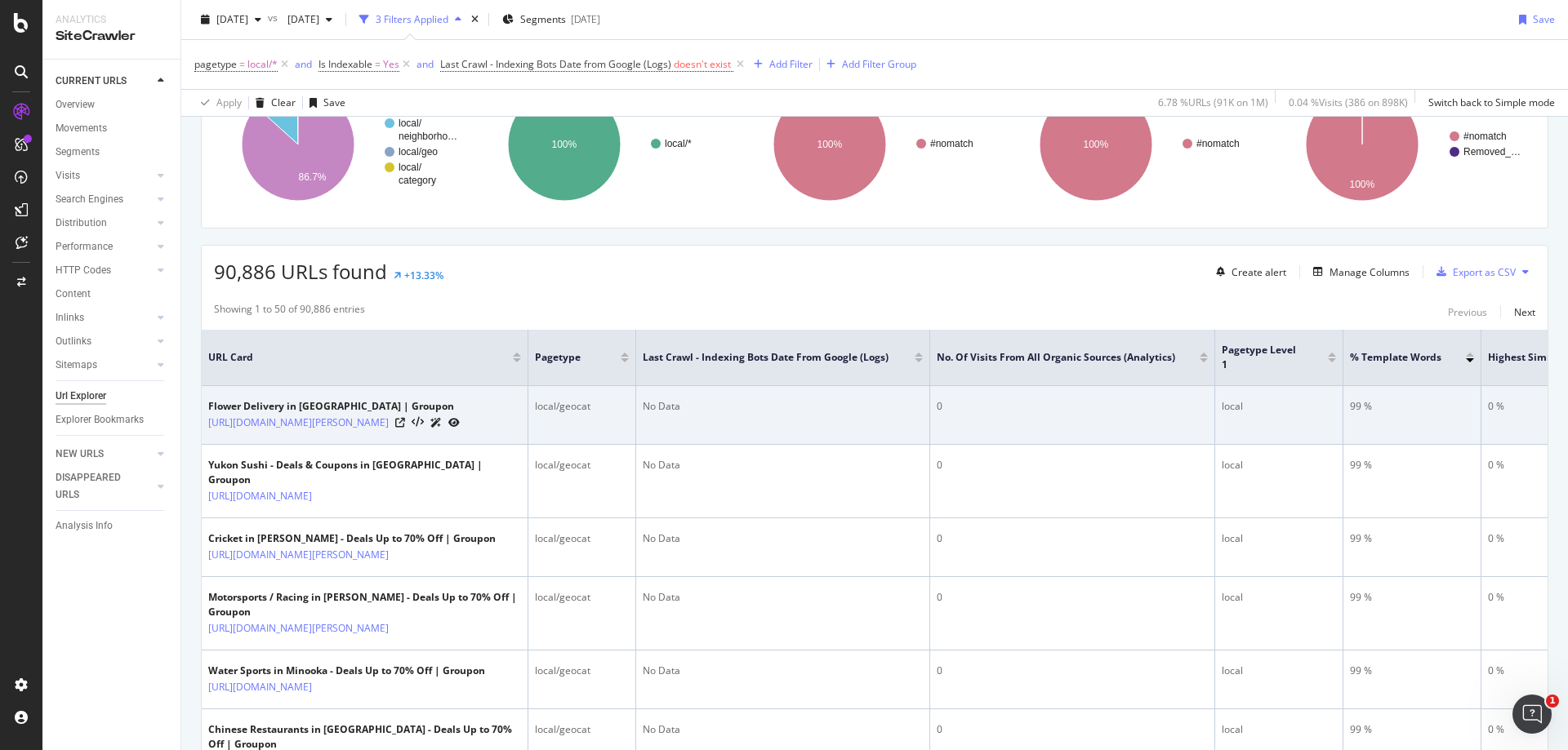
drag, startPoint x: 206, startPoint y: 420, endPoint x: 434, endPoint y: 434, distance: 228.4
click at [434, 434] on td "Flower Delivery in [GEOGRAPHIC_DATA] | Groupon [URL][DOMAIN_NAME][PERSON_NAME]" at bounding box center [365, 416] width 327 height 59
copy link "[URL][DOMAIN_NAME][PERSON_NAME]"
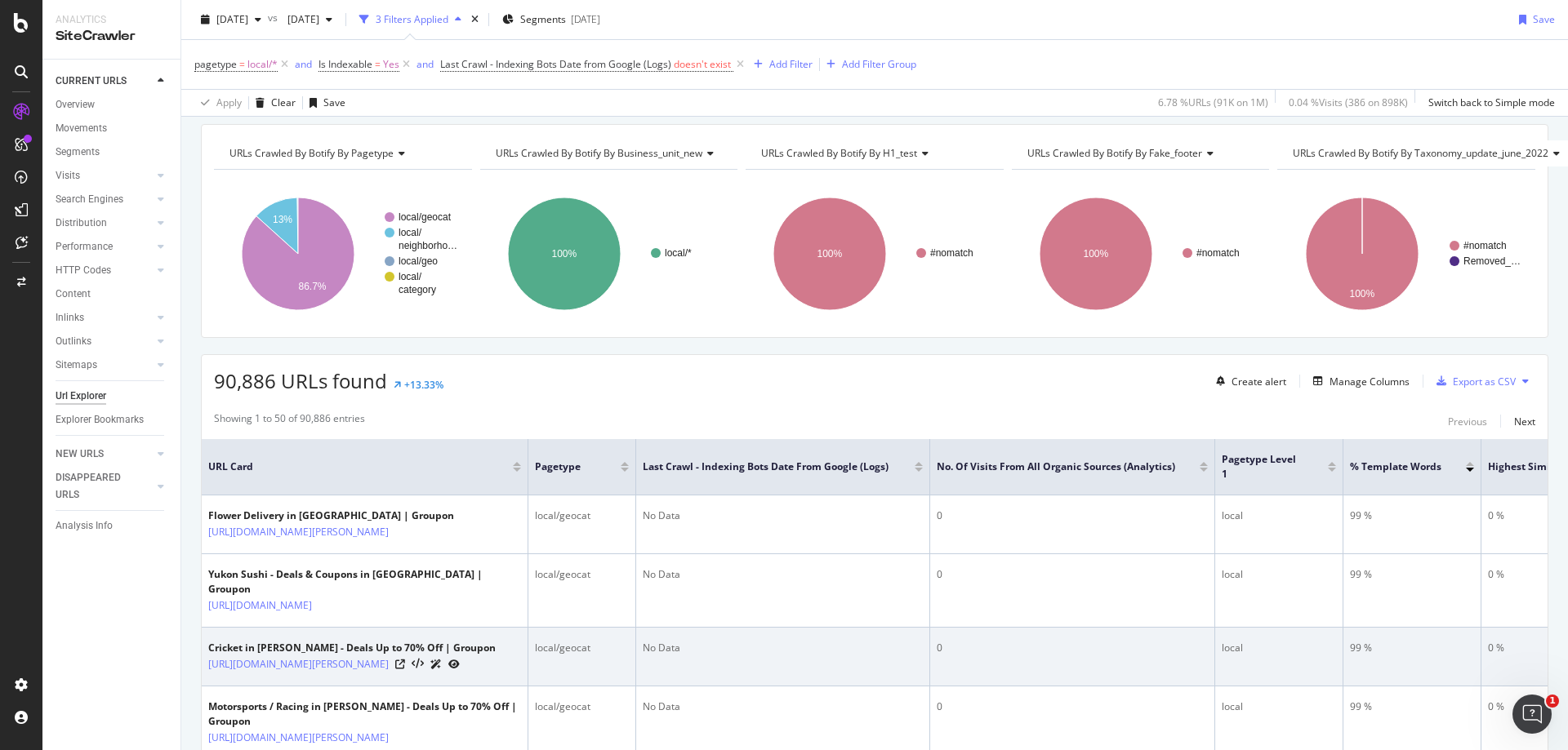
scroll to position [82, 0]
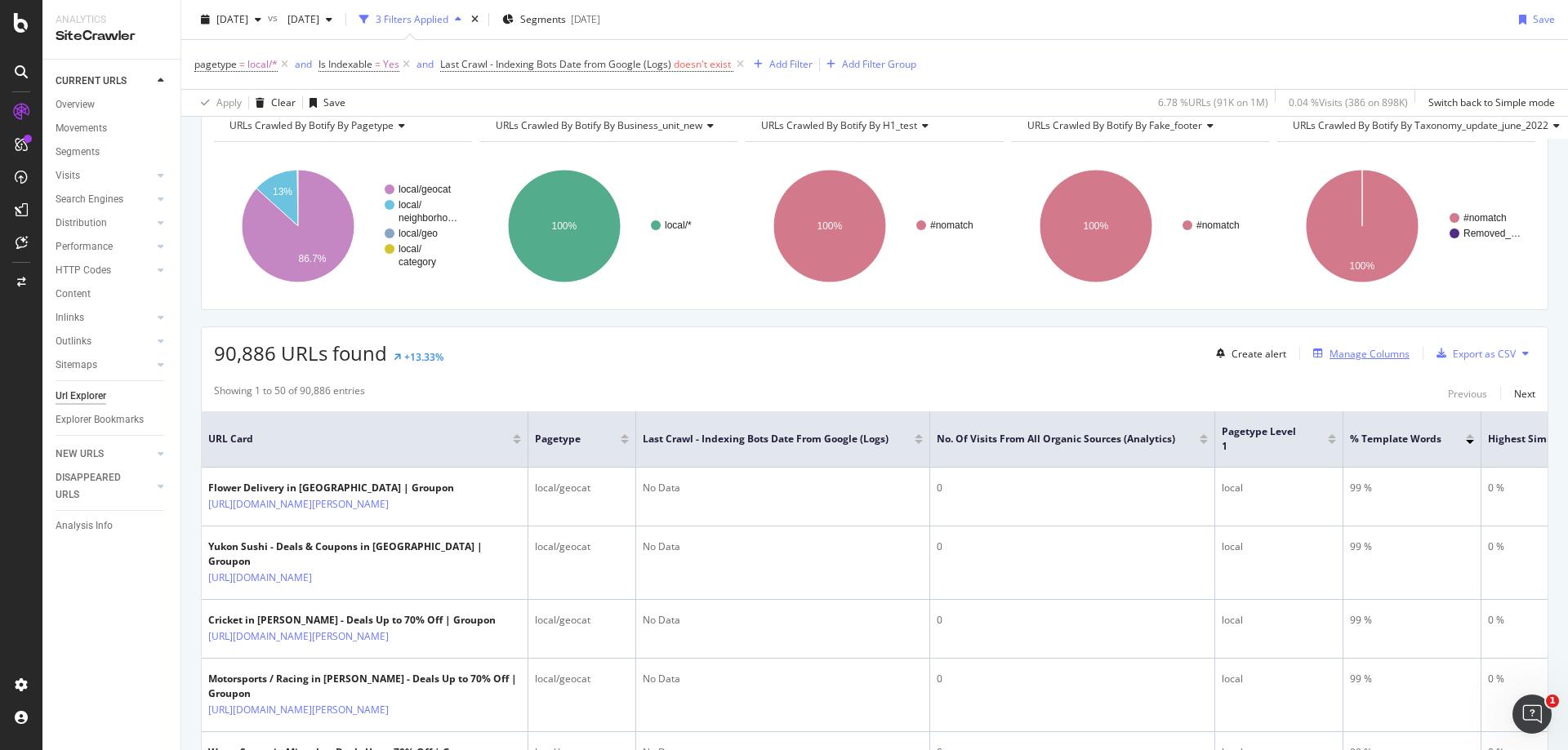
click at [1330, 354] on div "Manage Columns" at bounding box center [1370, 354] width 80 height 14
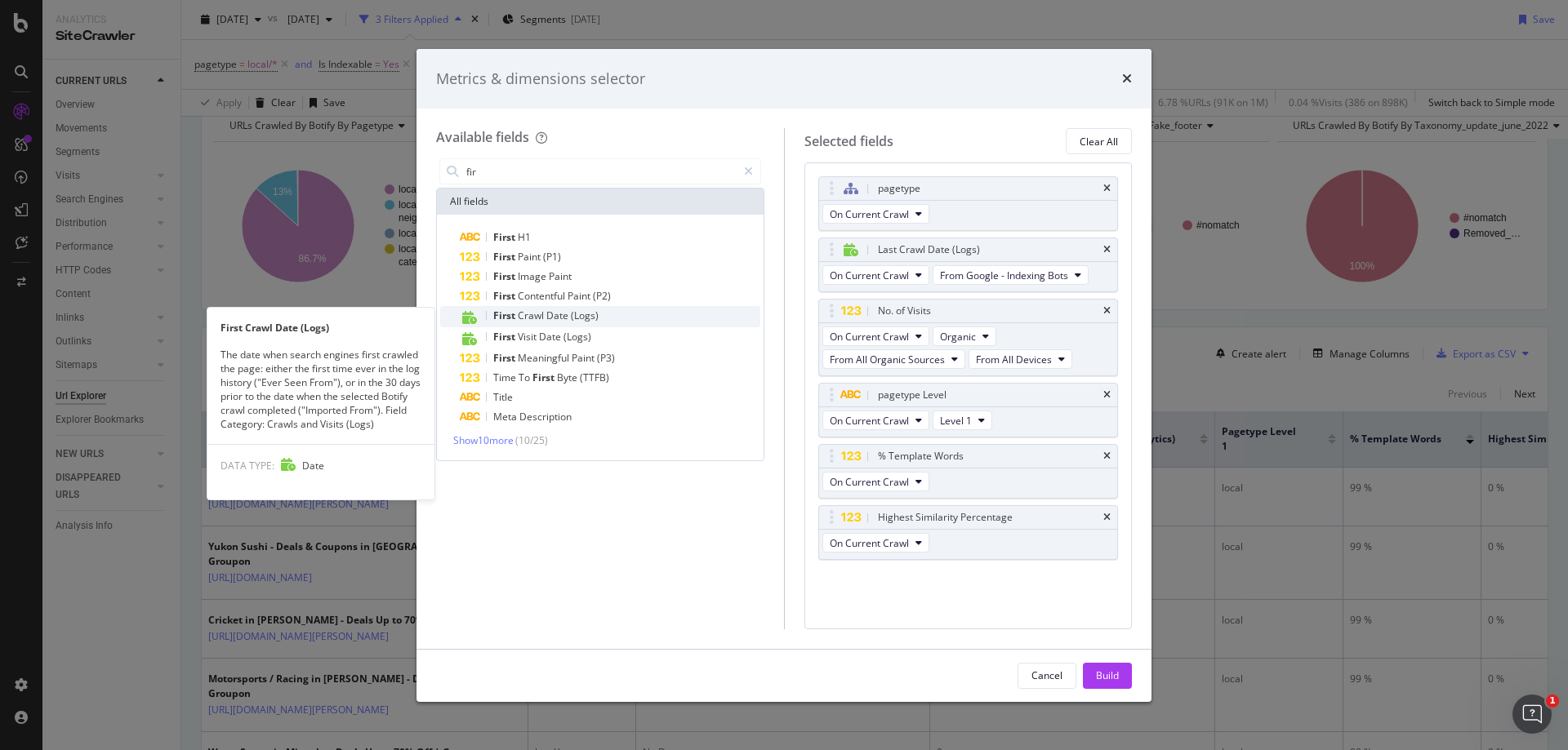
type input "fir"
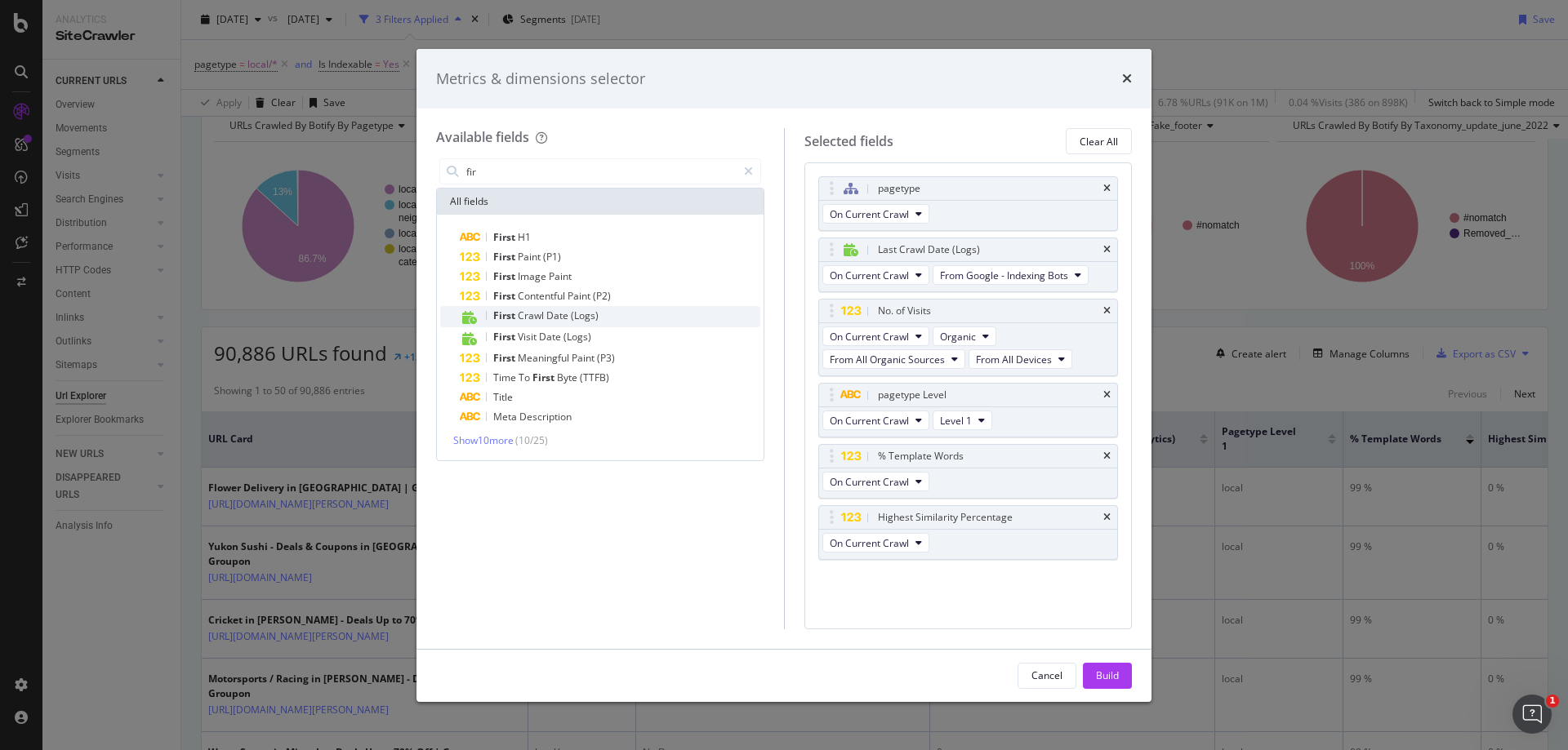
click at [591, 314] on span "(Logs)" at bounding box center [585, 315] width 28 height 14
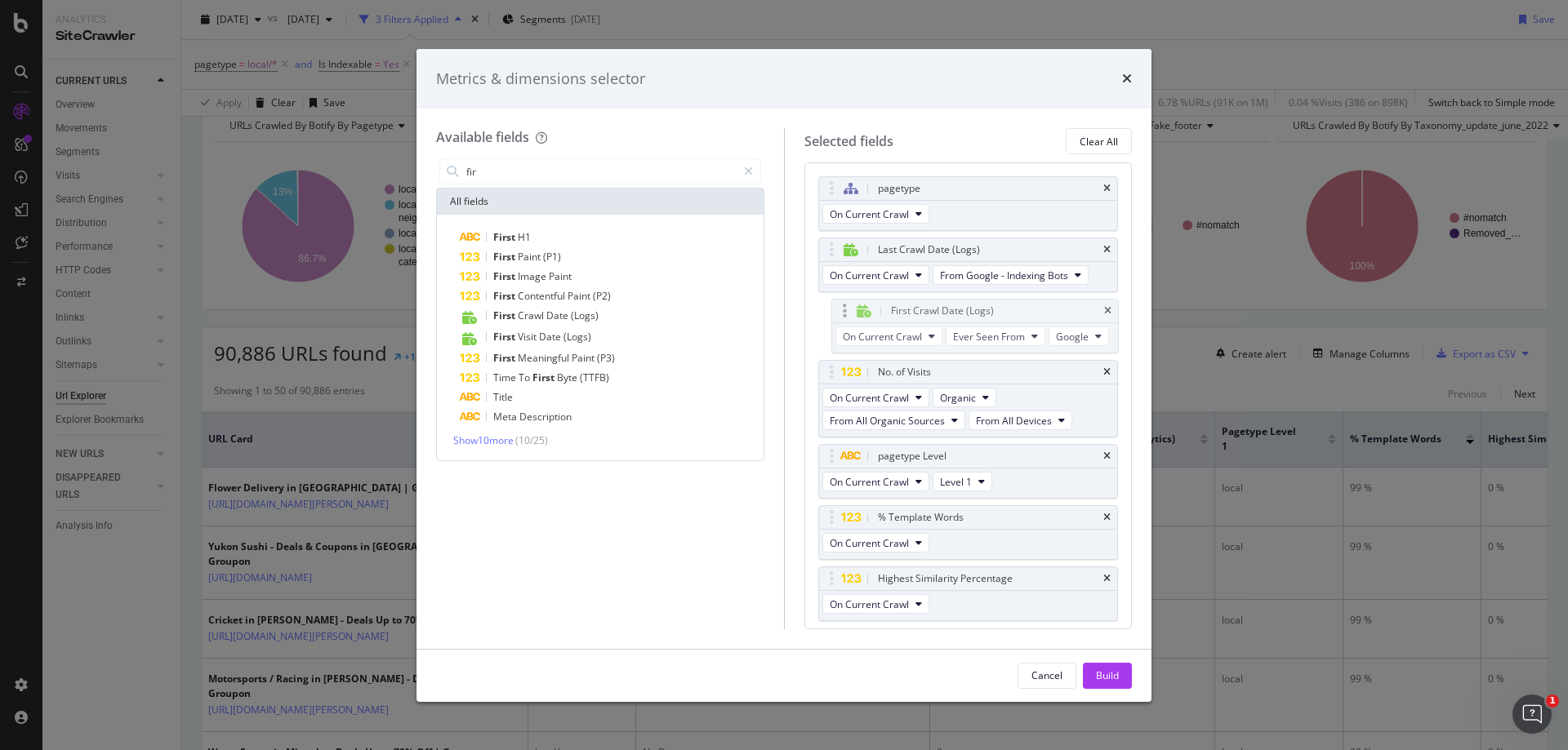
drag, startPoint x: 831, startPoint y: 581, endPoint x: 844, endPoint y: 314, distance: 267.3
click at [844, 314] on body "Analytics SiteCrawler CURRENT URLS Overview Movements Segments Visits Analysis …" at bounding box center [784, 375] width 1568 height 750
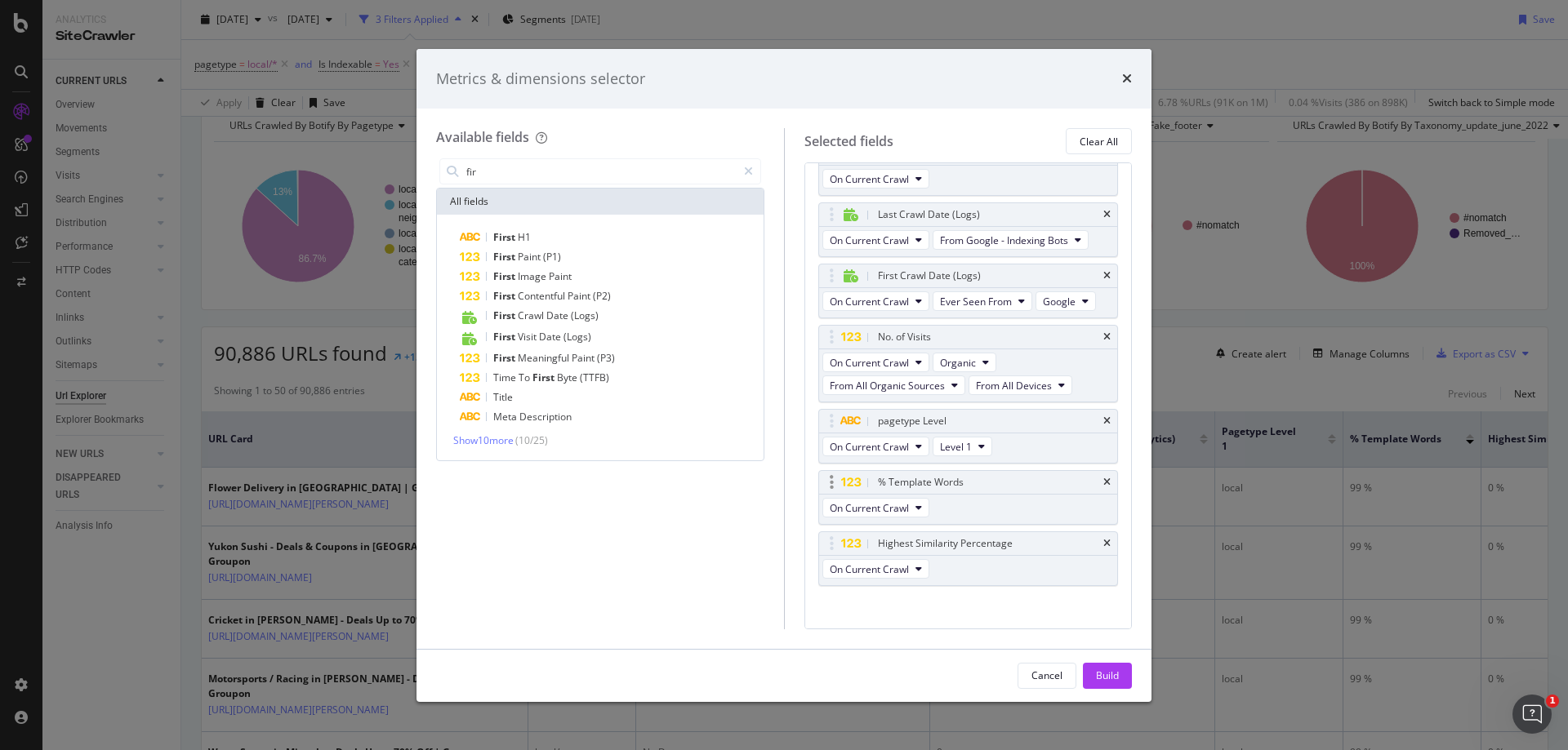
scroll to position [47, 0]
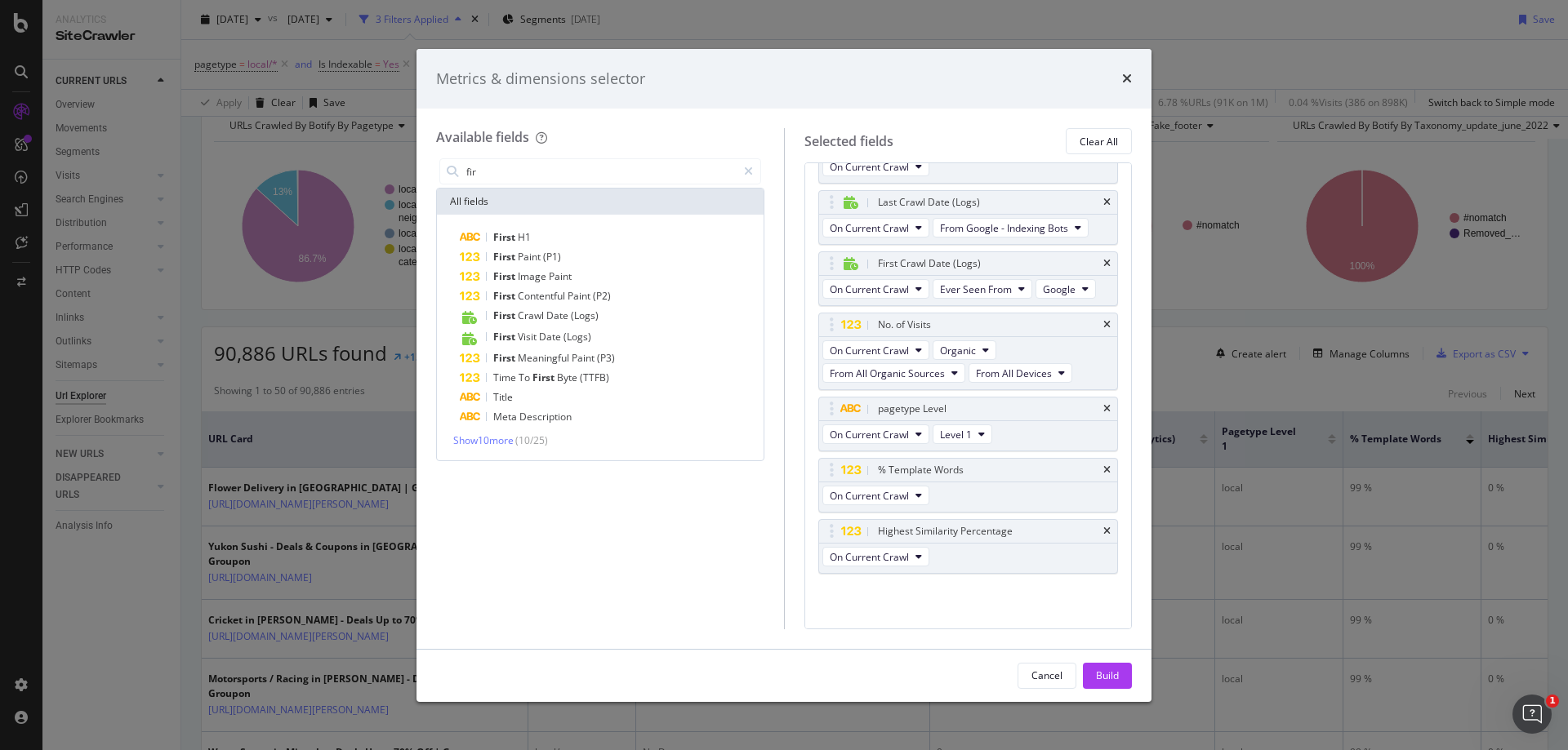
click at [1125, 677] on button "Build" at bounding box center [1108, 676] width 49 height 26
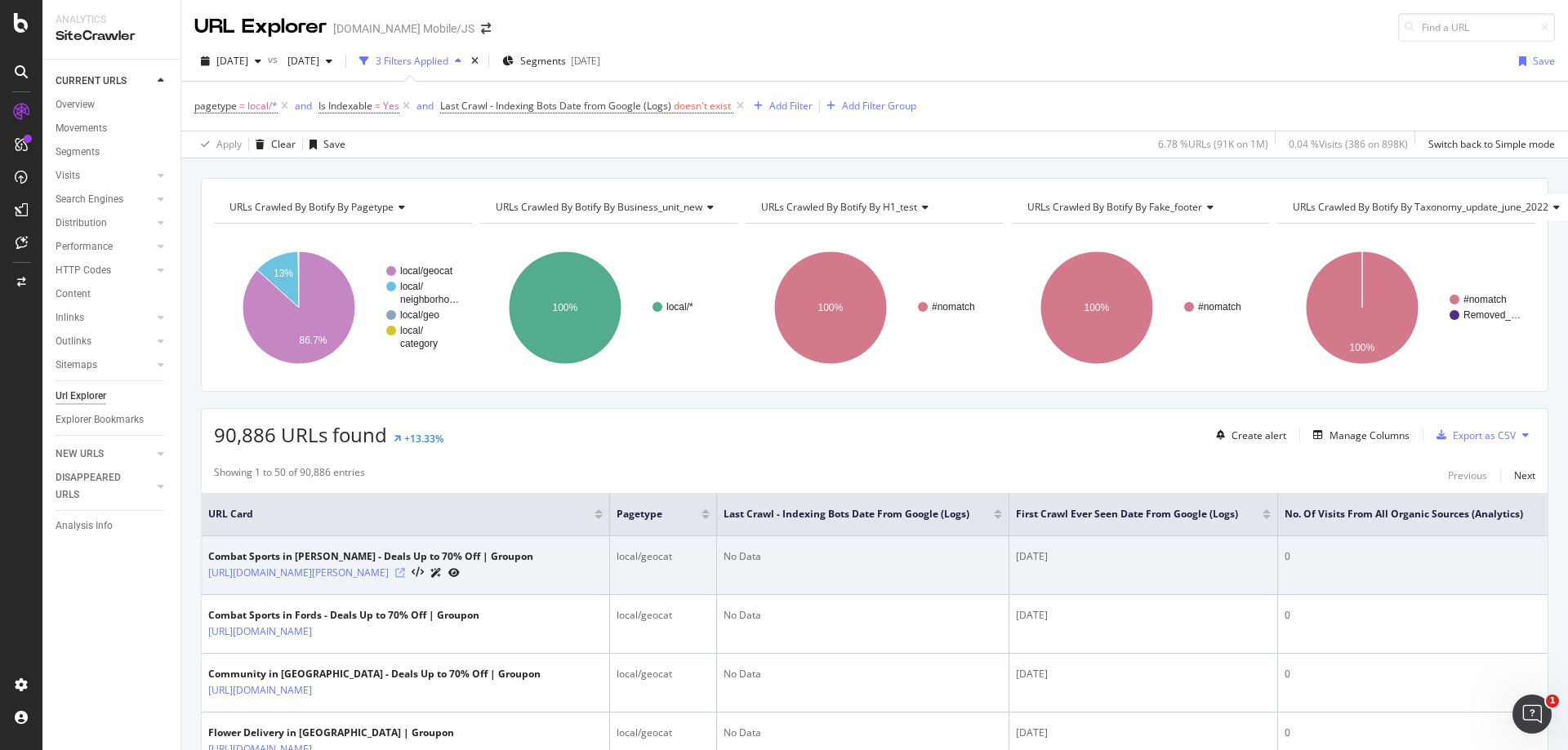
click at [405, 576] on icon at bounding box center [401, 573] width 10 height 10
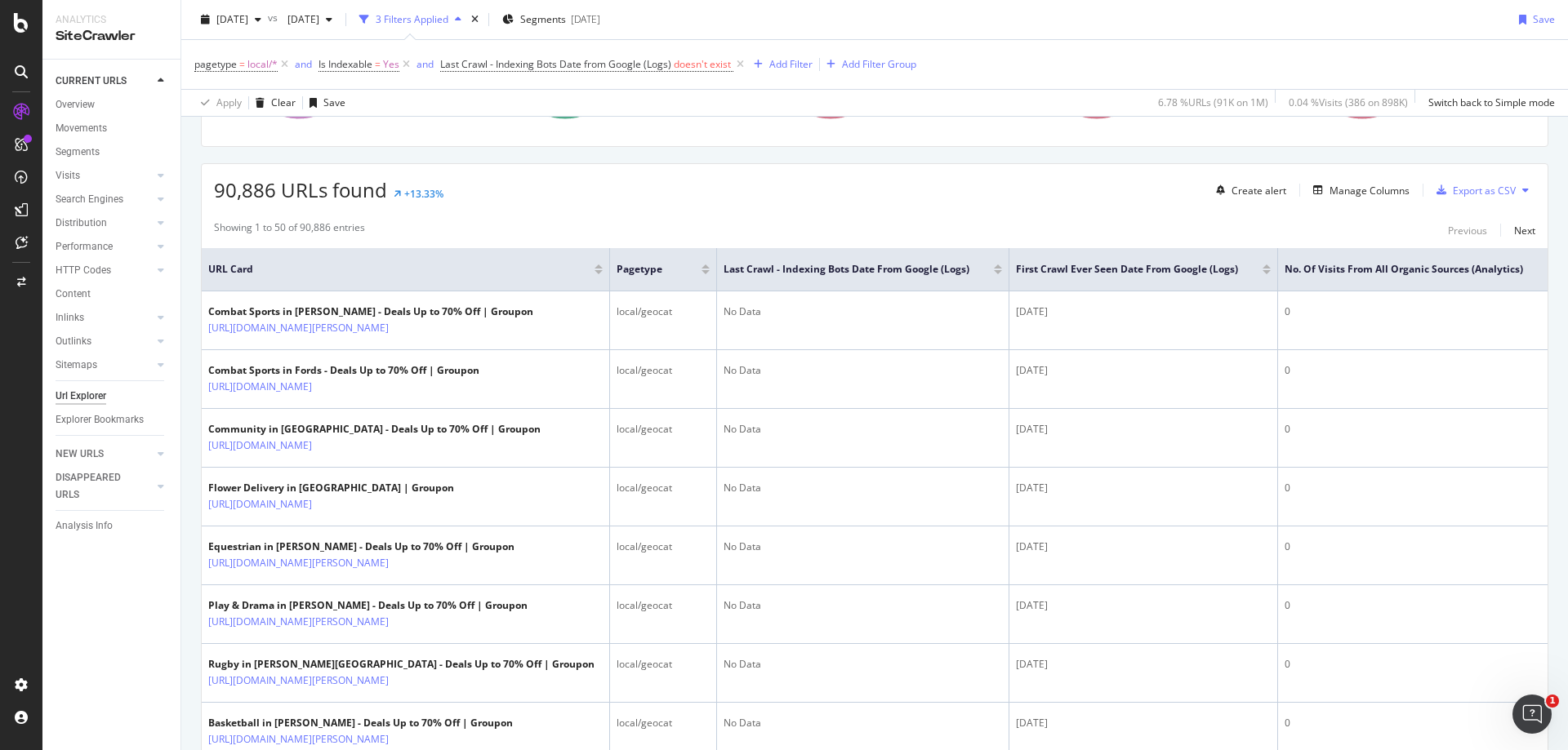
scroll to position [245, 11]
click at [1346, 191] on div "Manage Columns" at bounding box center [1362, 190] width 80 height 14
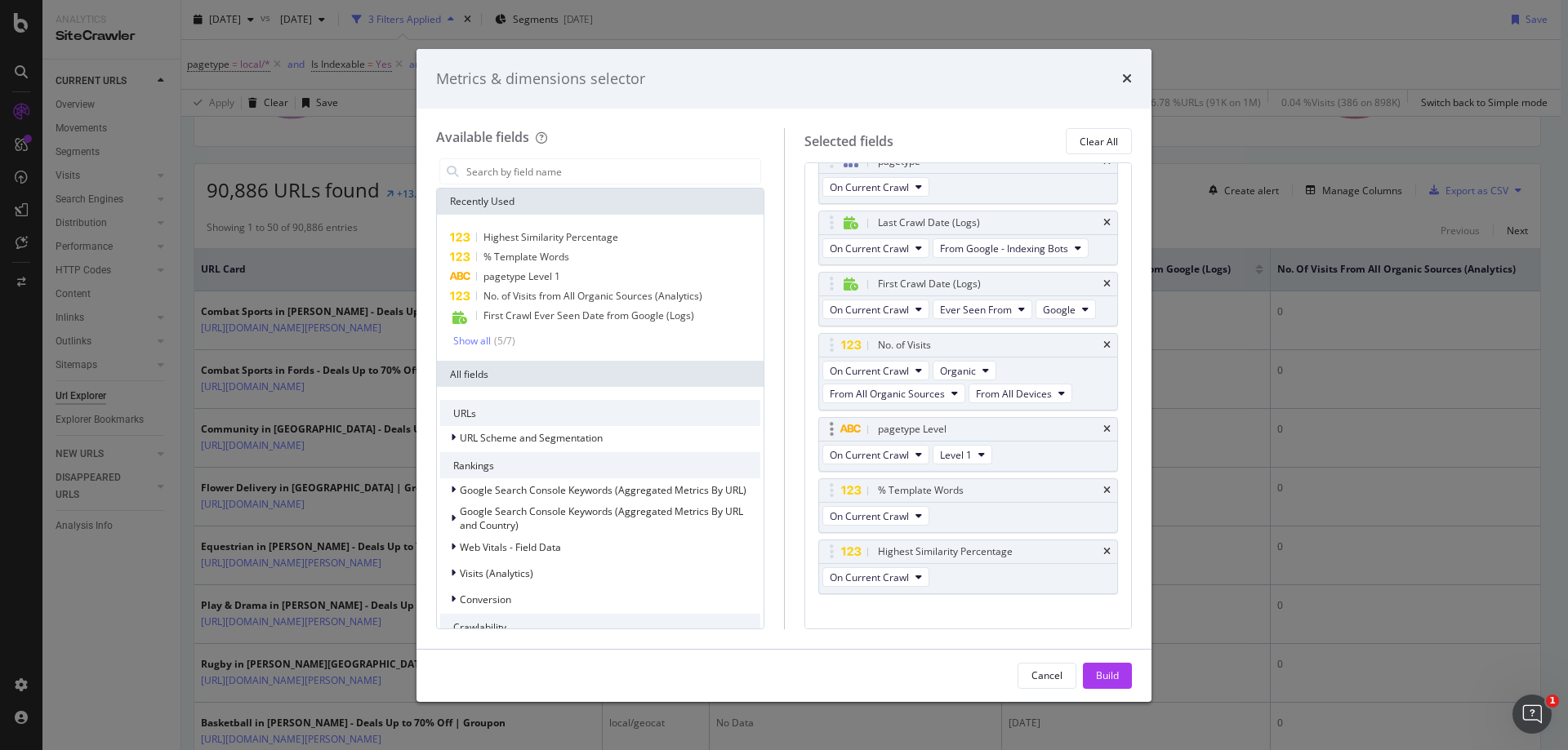
scroll to position [47, 0]
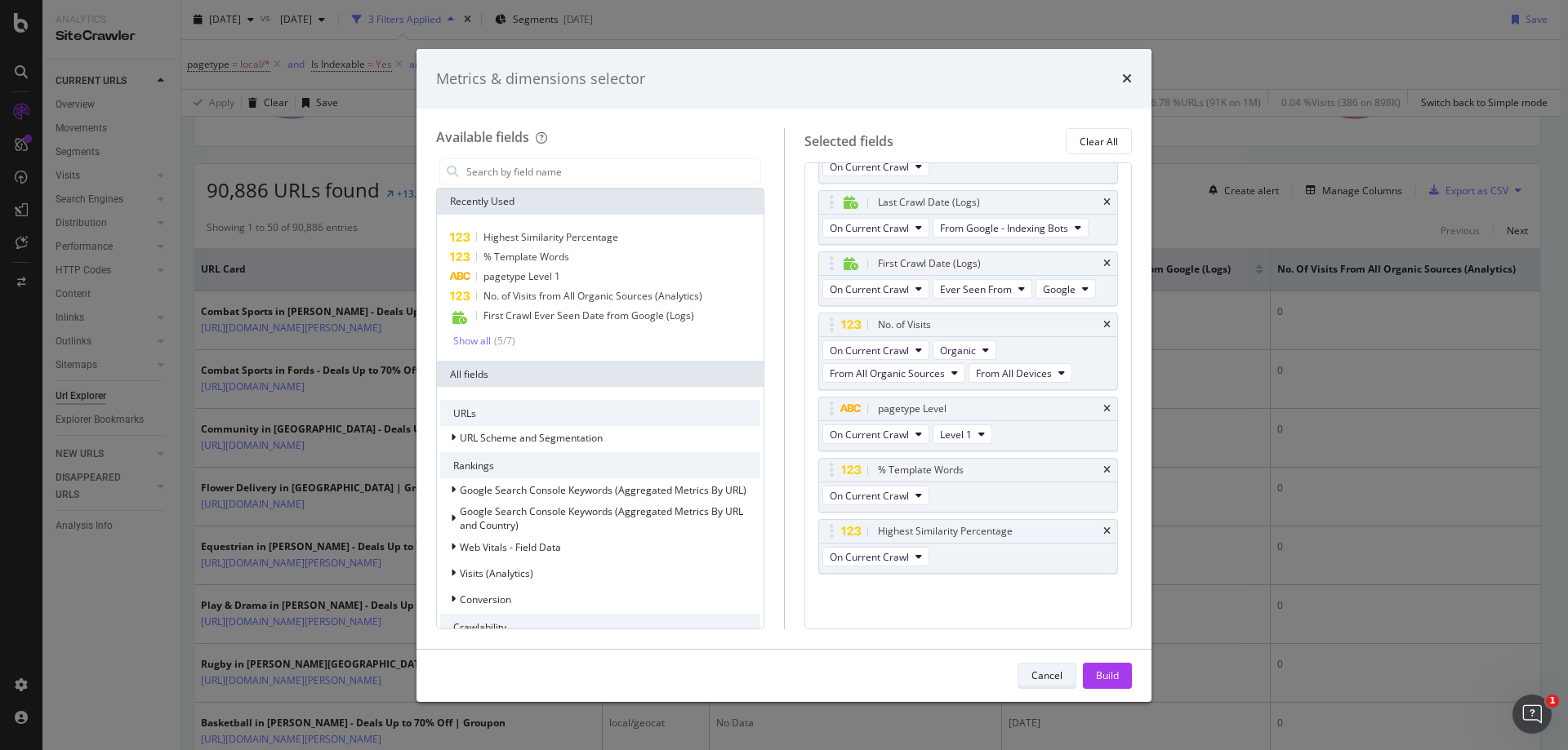
click at [1050, 680] on div "Cancel" at bounding box center [1047, 675] width 31 height 14
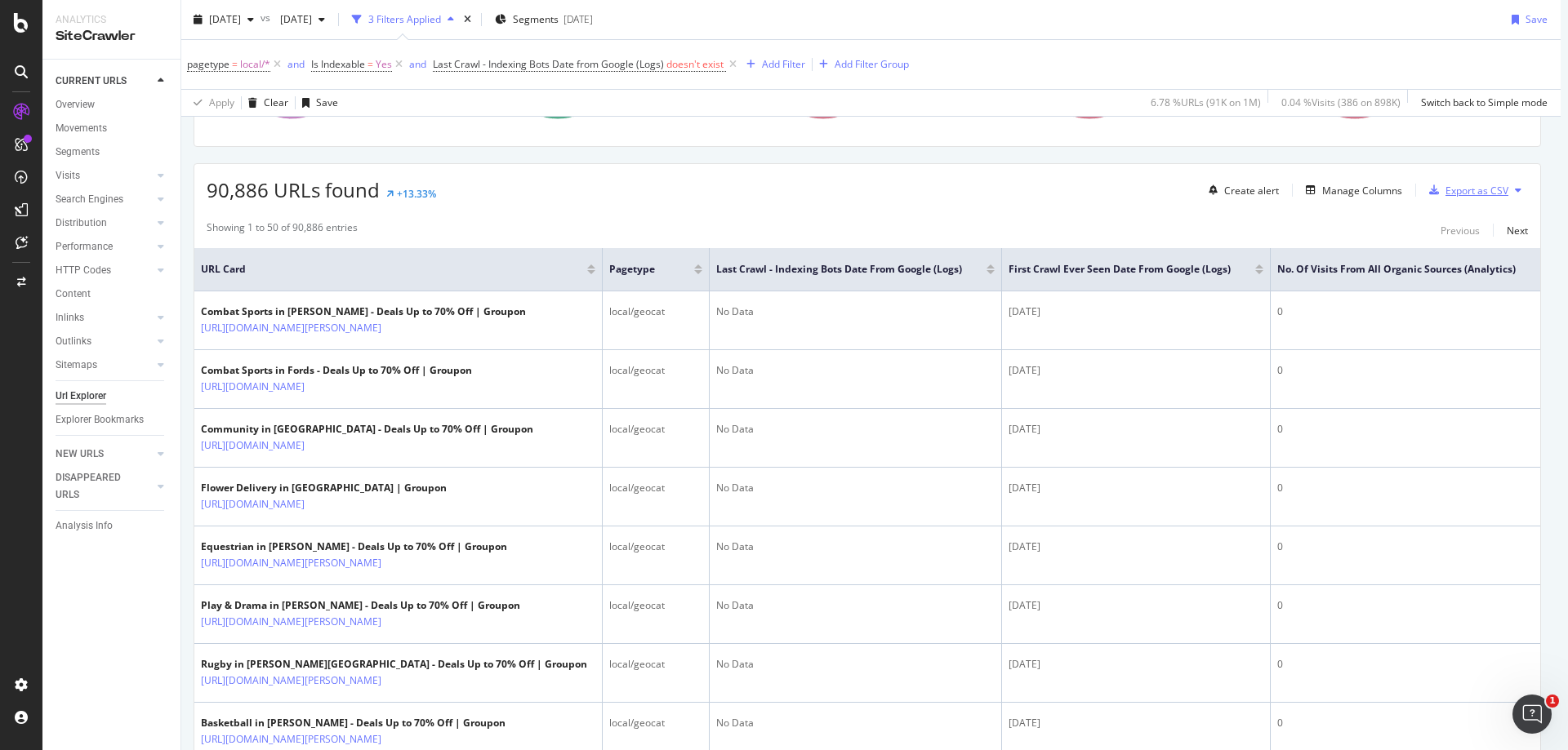
click at [1452, 196] on div "Export as CSV" at bounding box center [1477, 190] width 63 height 14
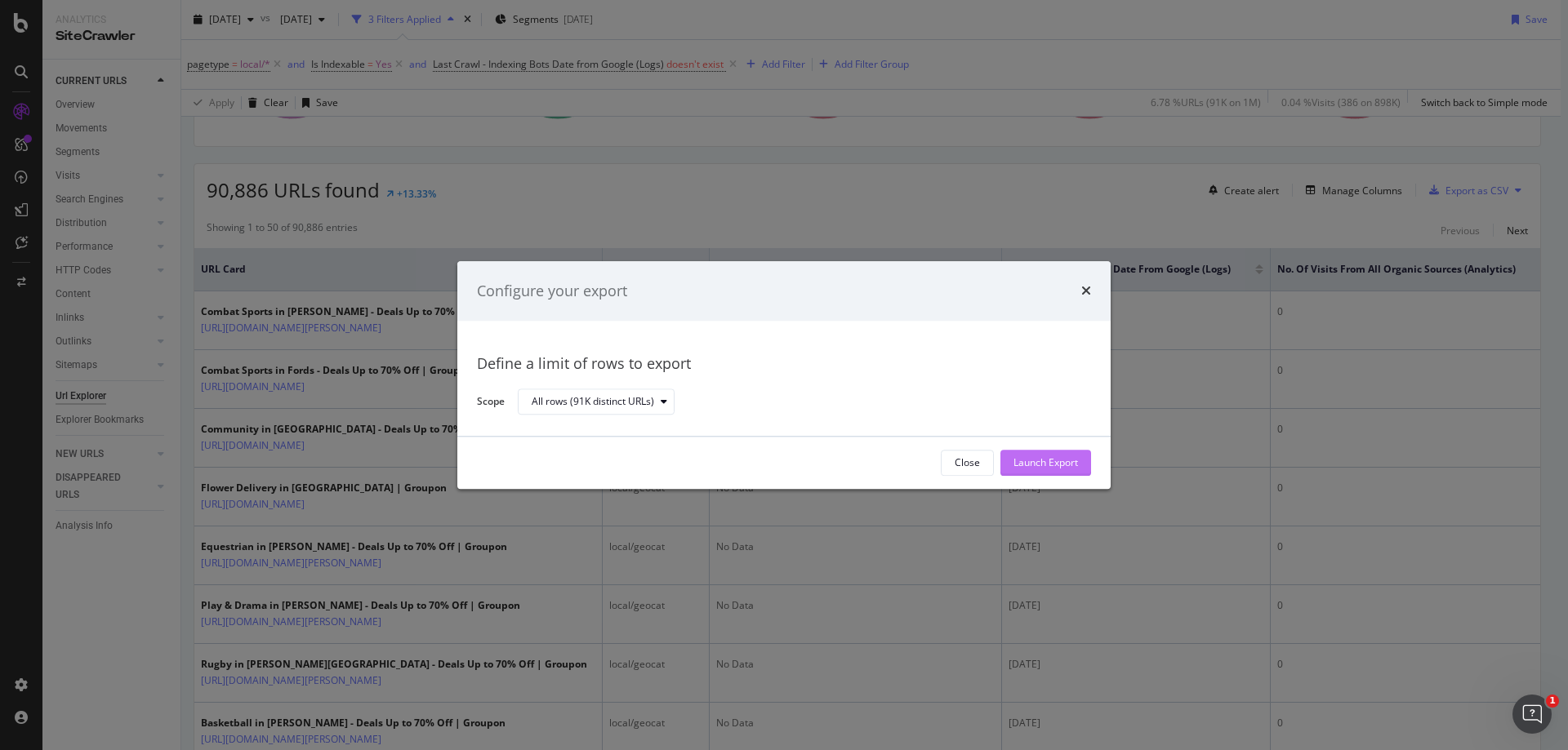
click at [1081, 466] on button "Launch Export" at bounding box center [1045, 463] width 91 height 26
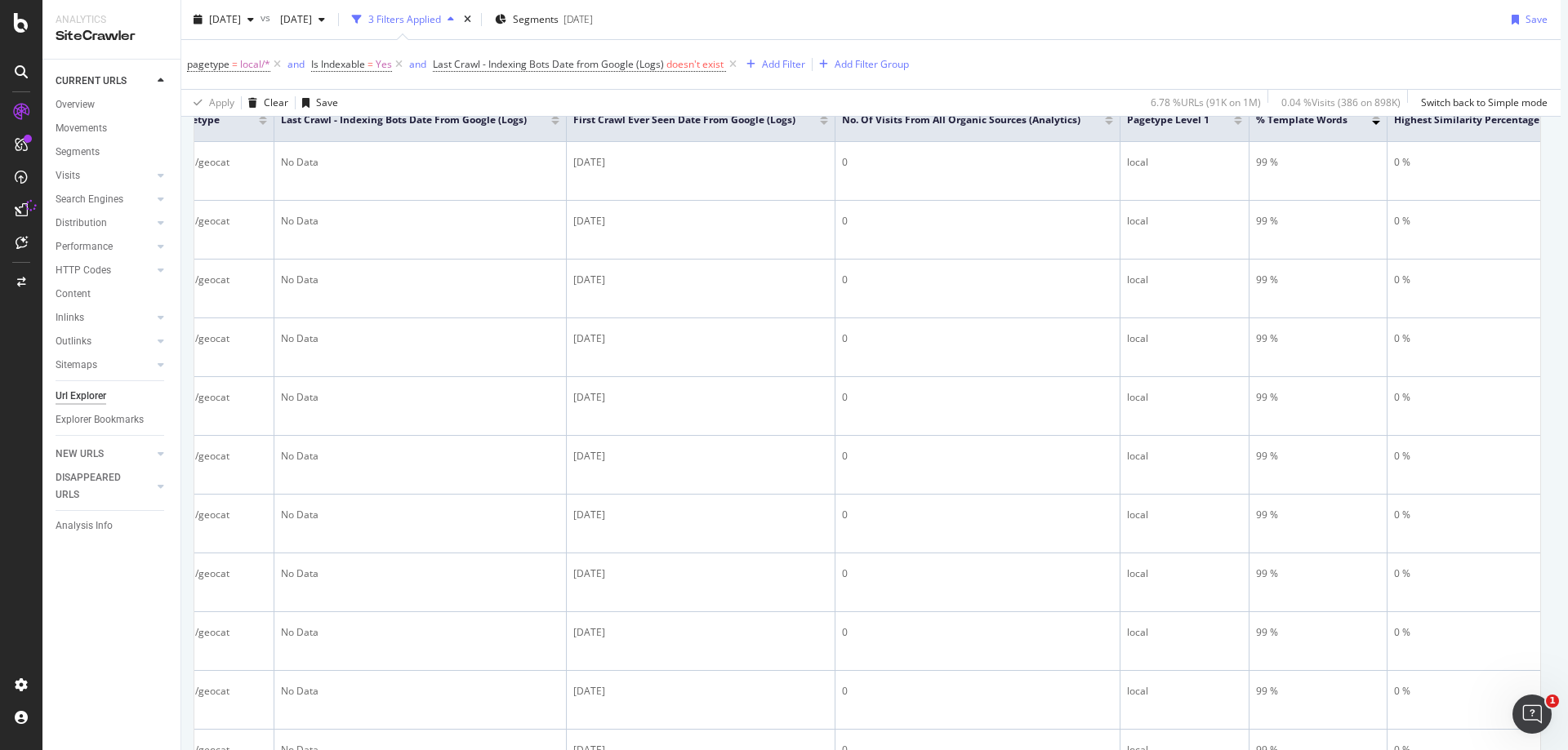
scroll to position [0, 11]
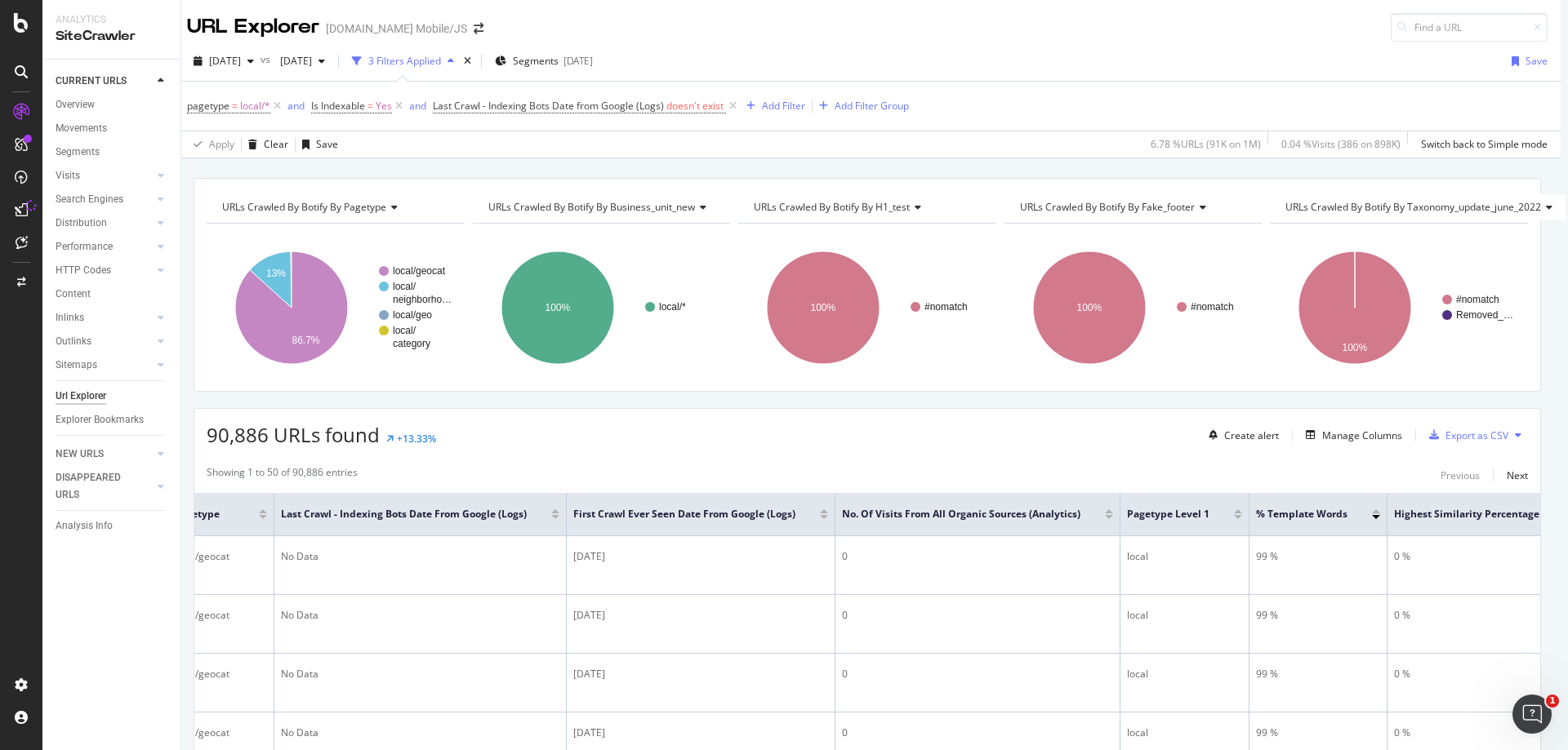
click at [1372, 518] on div at bounding box center [1376, 517] width 8 height 4
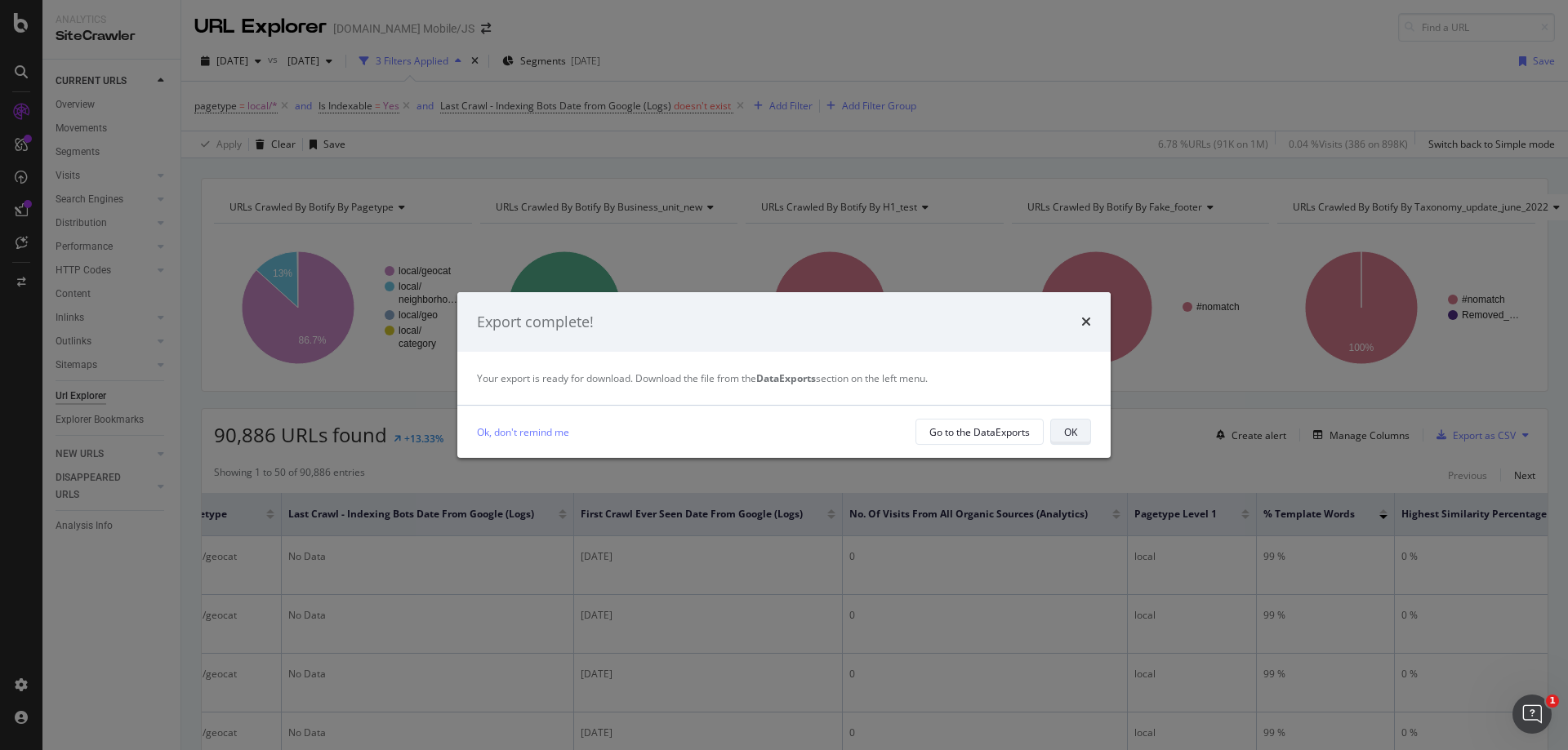
click at [1064, 431] on div "OK" at bounding box center [1071, 431] width 13 height 14
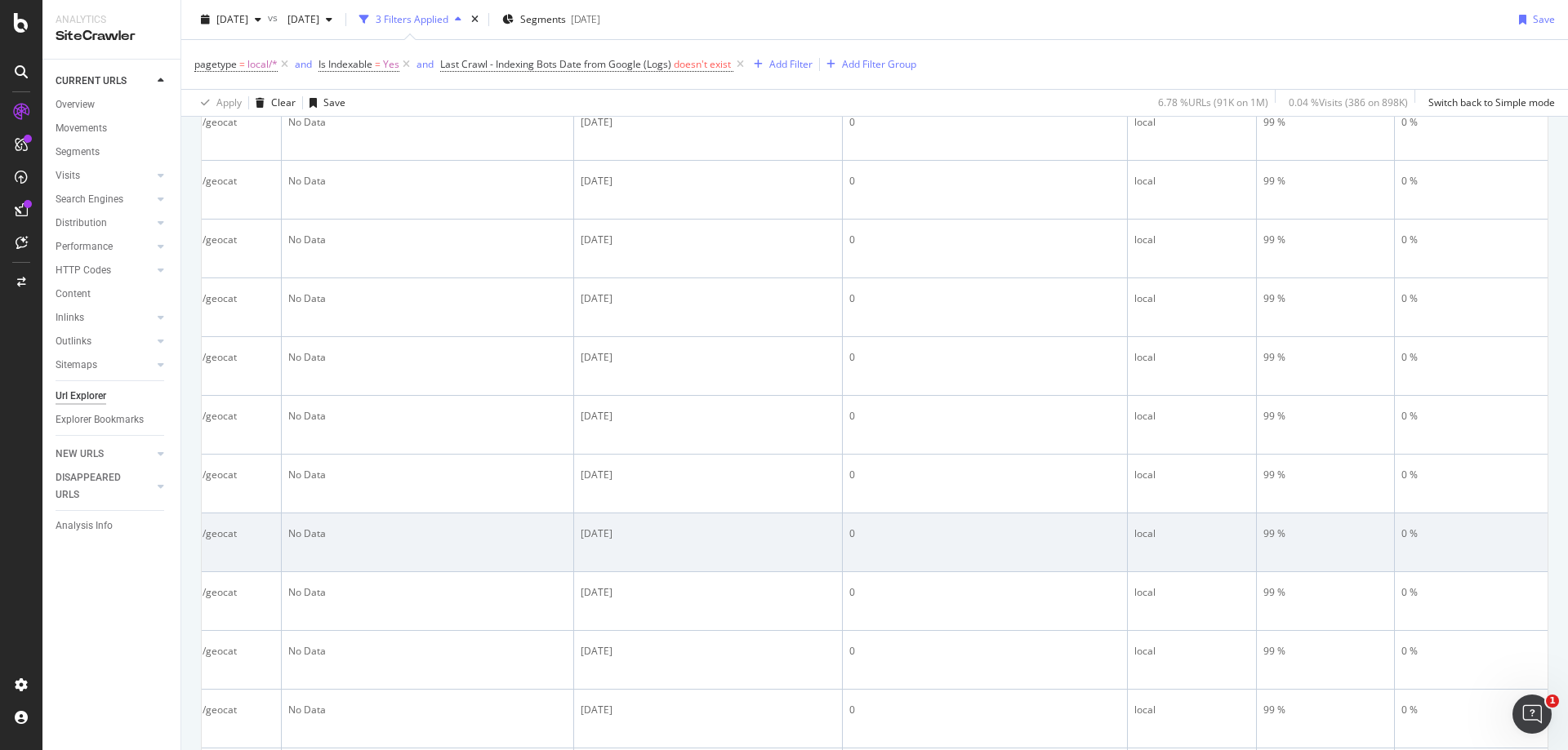
scroll to position [248, 0]
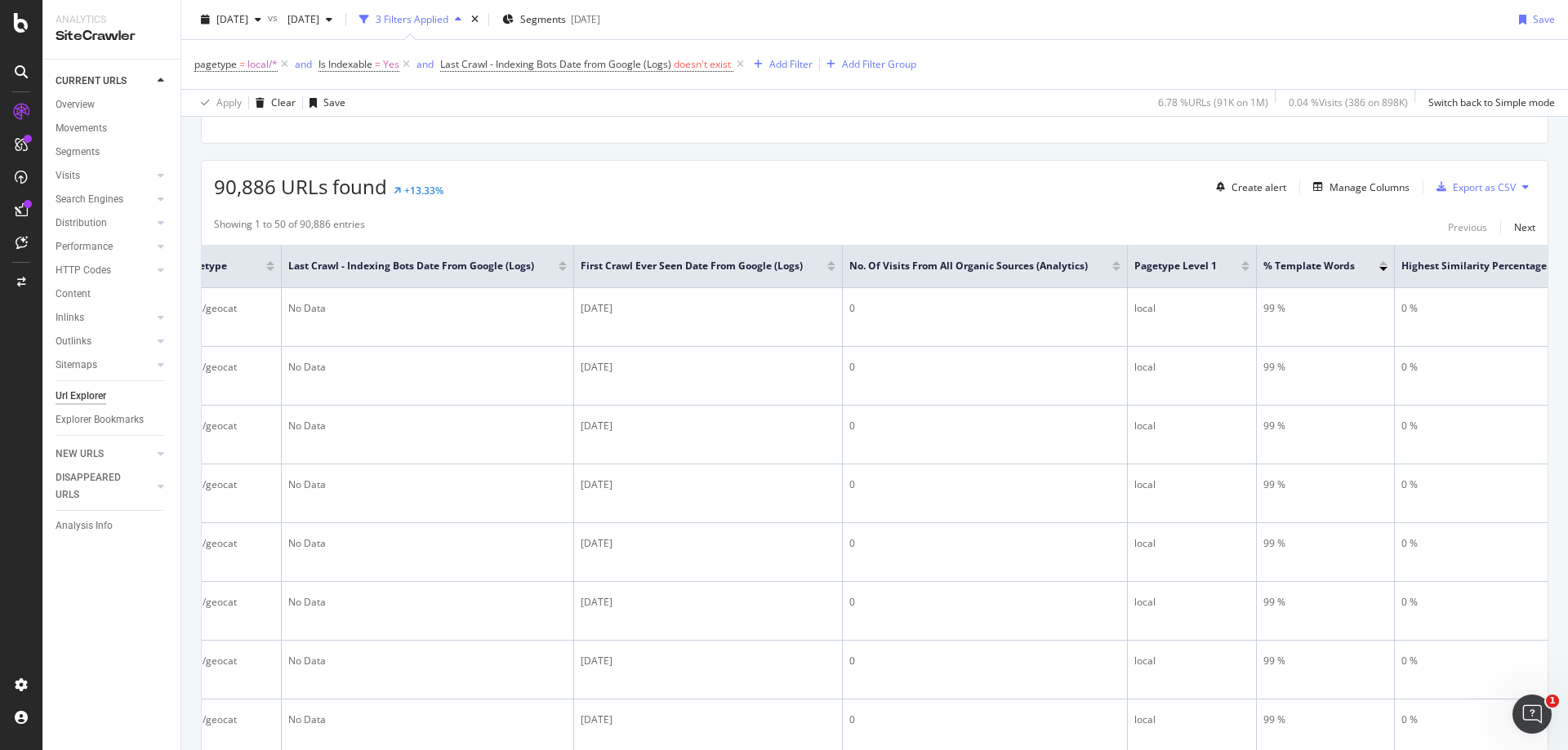
click at [1383, 269] on div at bounding box center [1384, 269] width 8 height 4
click at [1383, 261] on div at bounding box center [1384, 263] width 8 height 4
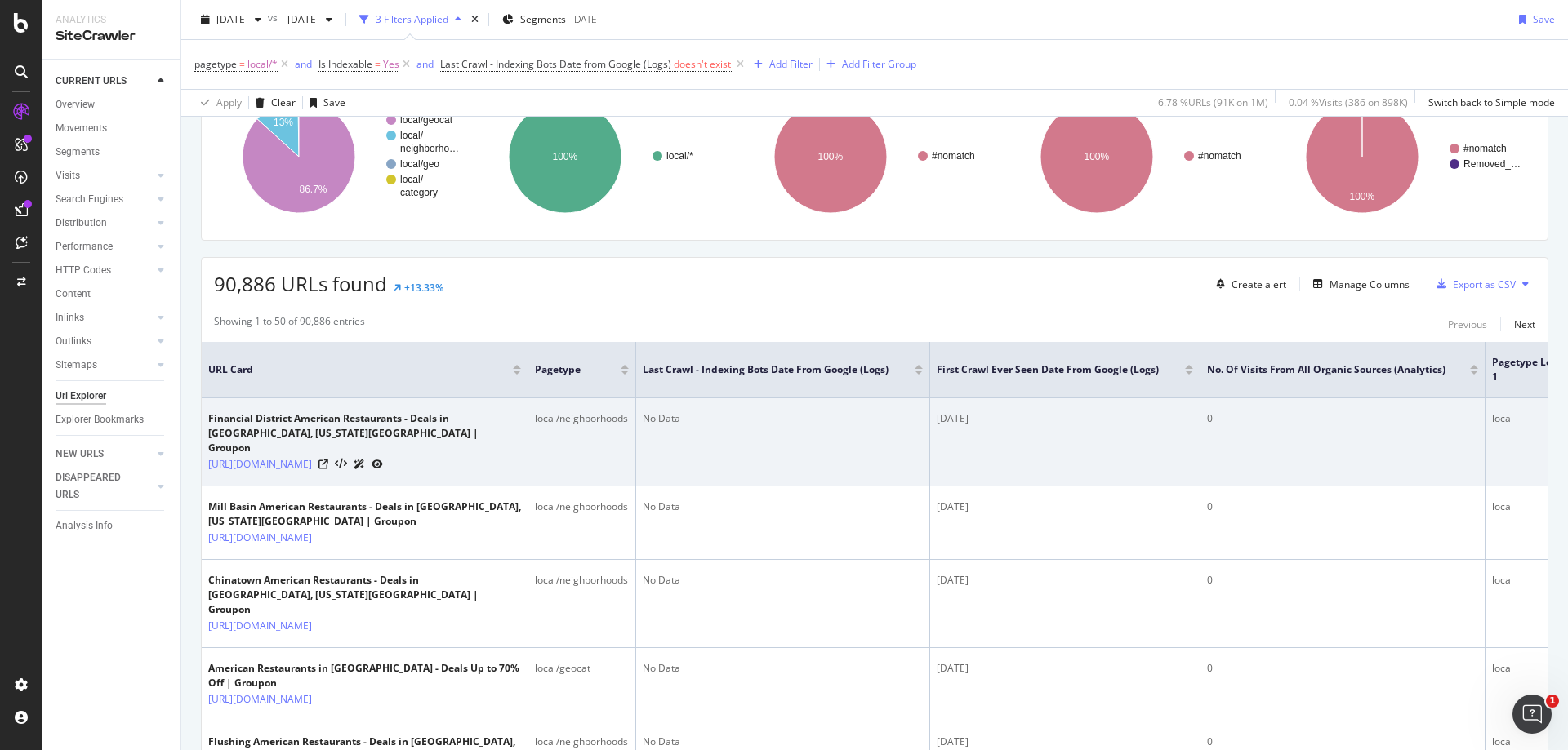
scroll to position [163, 0]
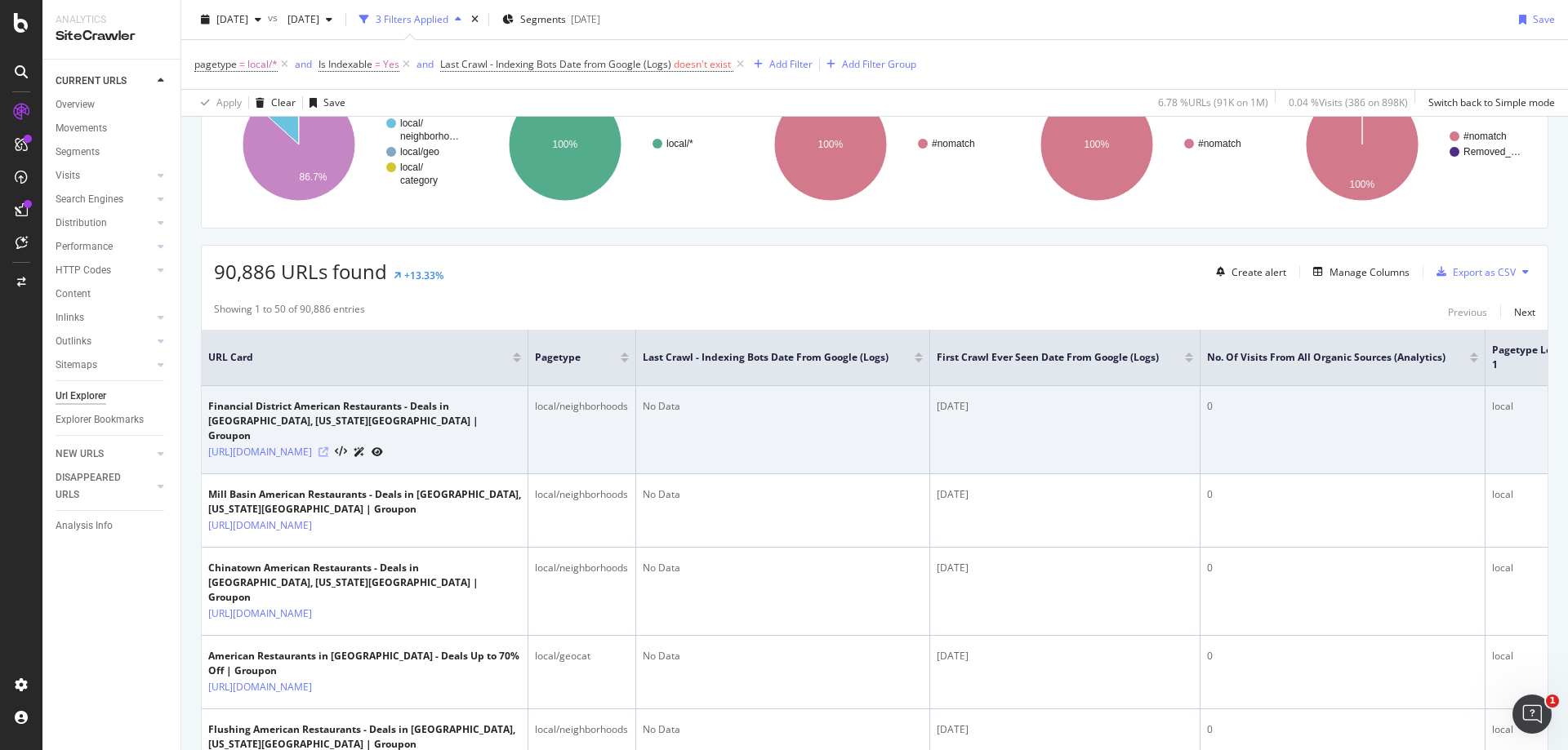
click at [329, 447] on icon at bounding box center [324, 452] width 10 height 10
